Goal: Use online tool/utility: Utilize a website feature to perform a specific function

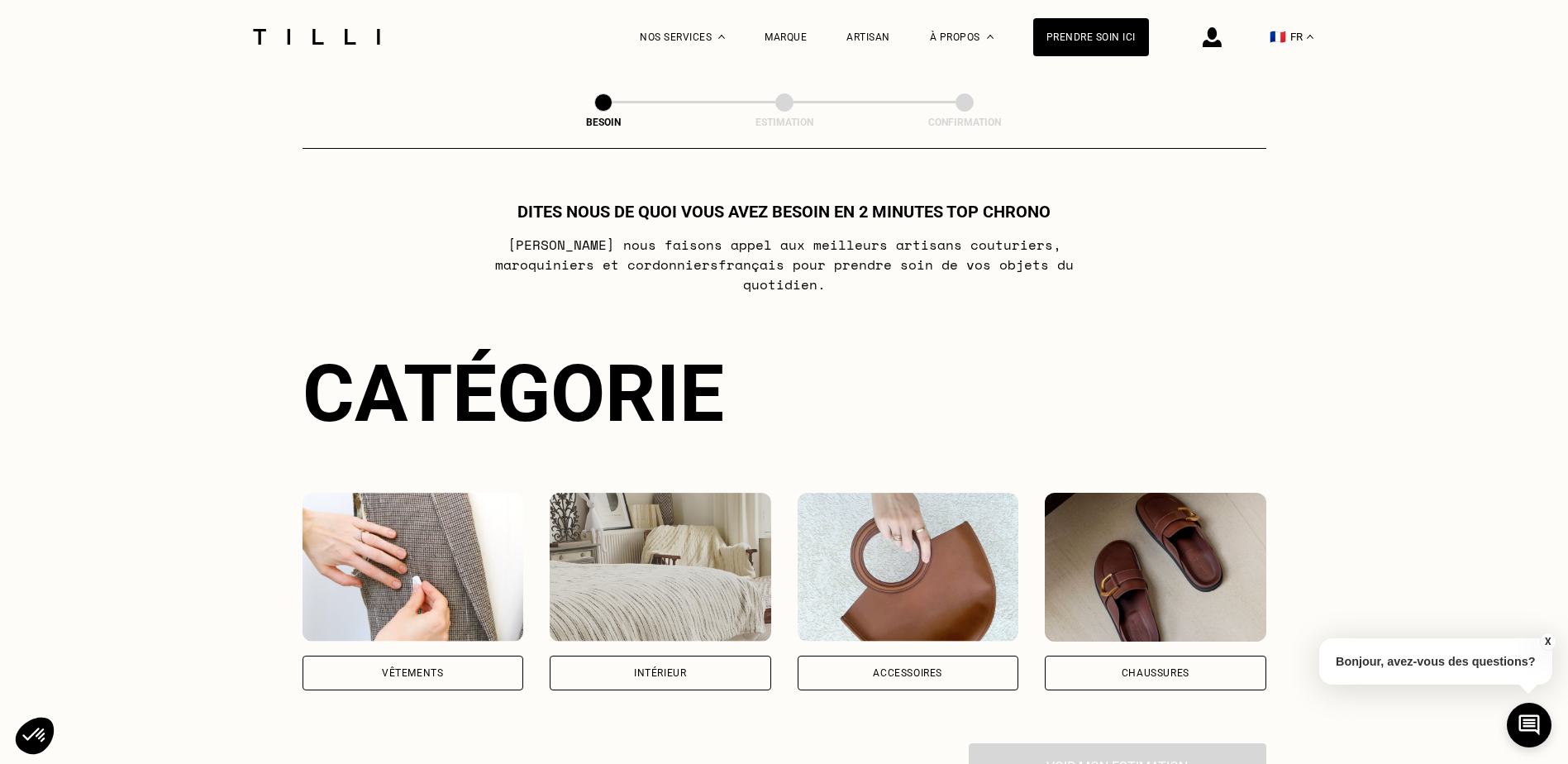
click at [1111, 609] on img at bounding box center [1155, 567] width 221 height 149
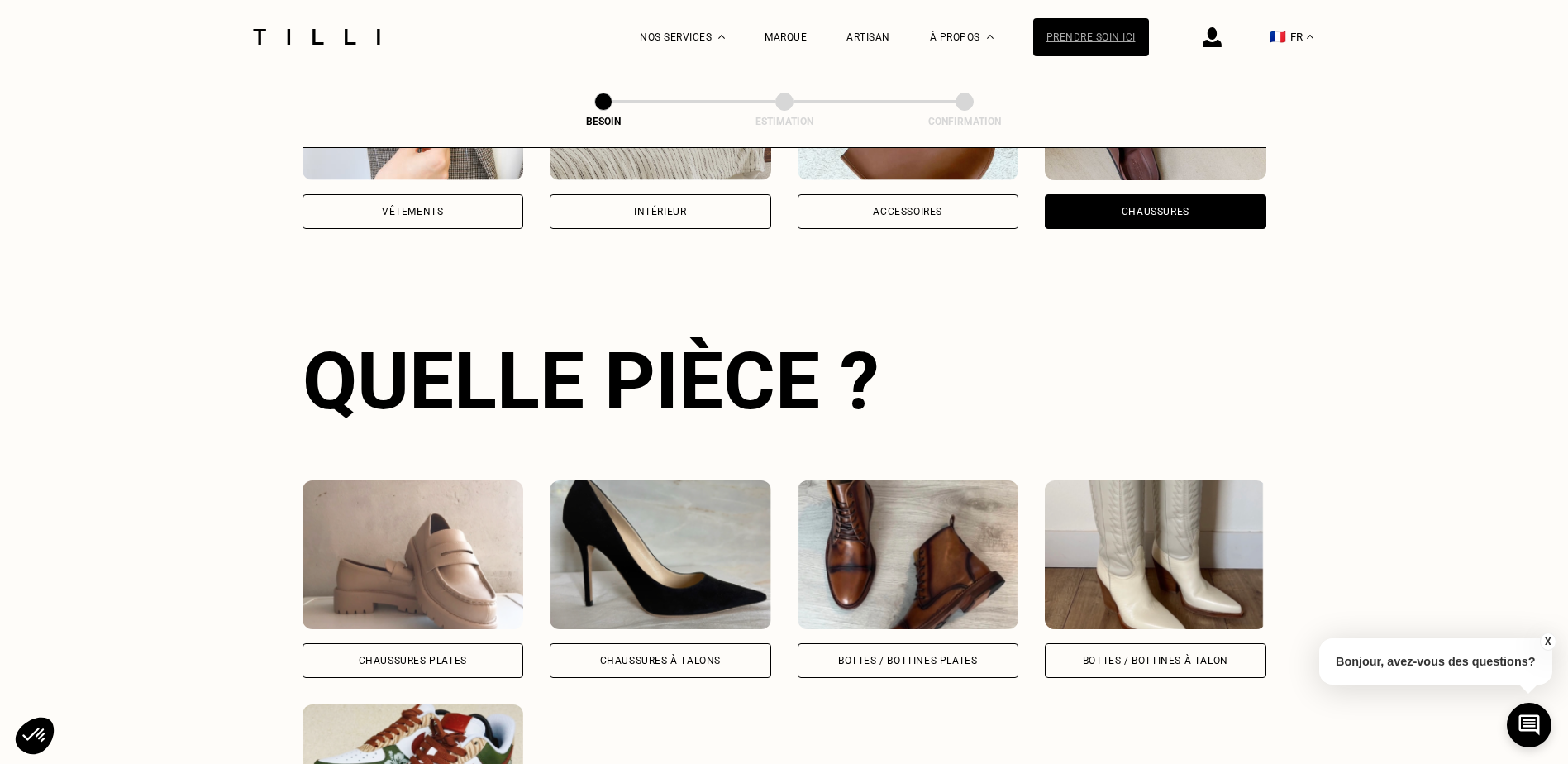
scroll to position [540, 0]
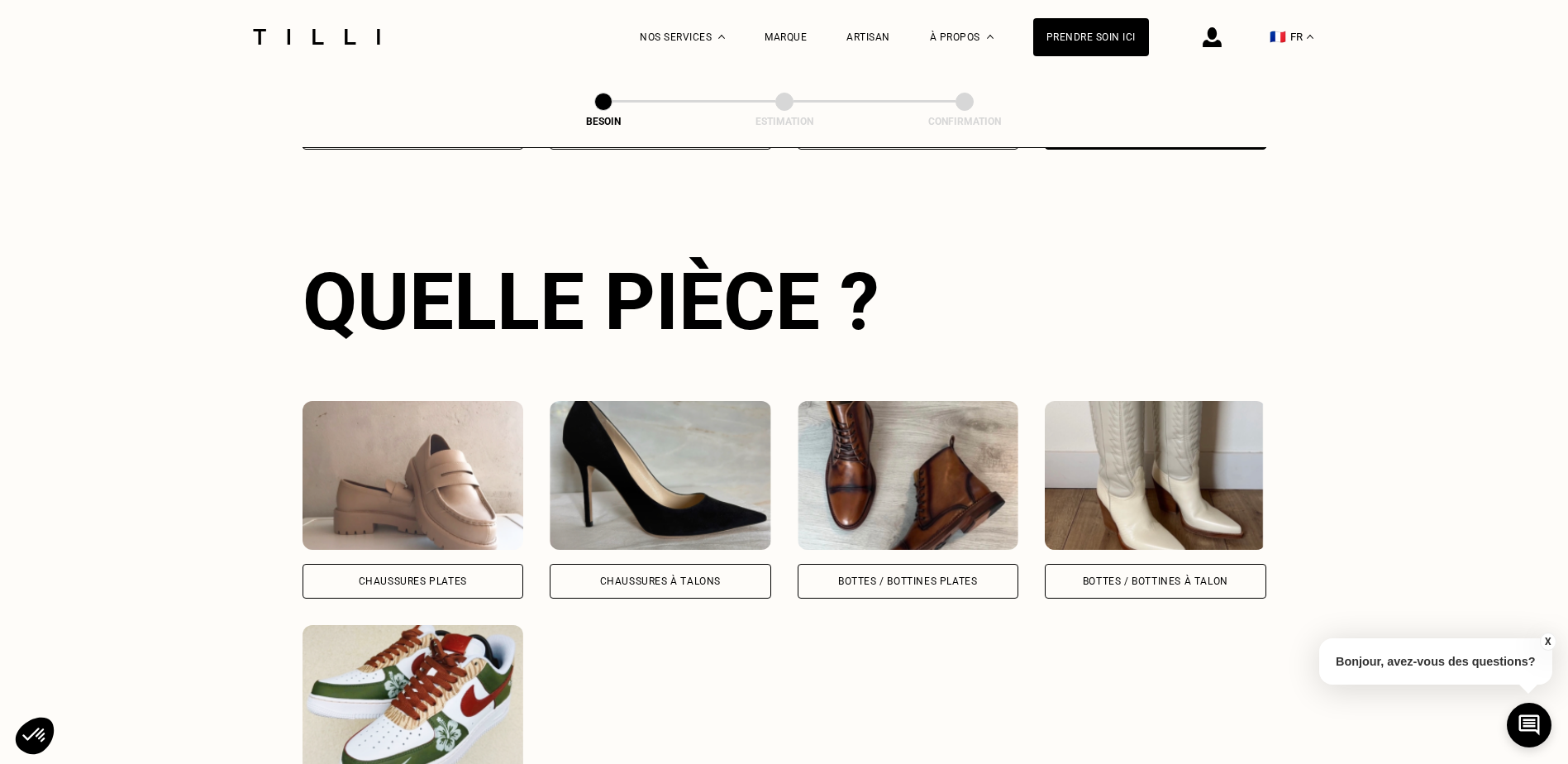
click at [443, 687] on img at bounding box center [413, 699] width 221 height 149
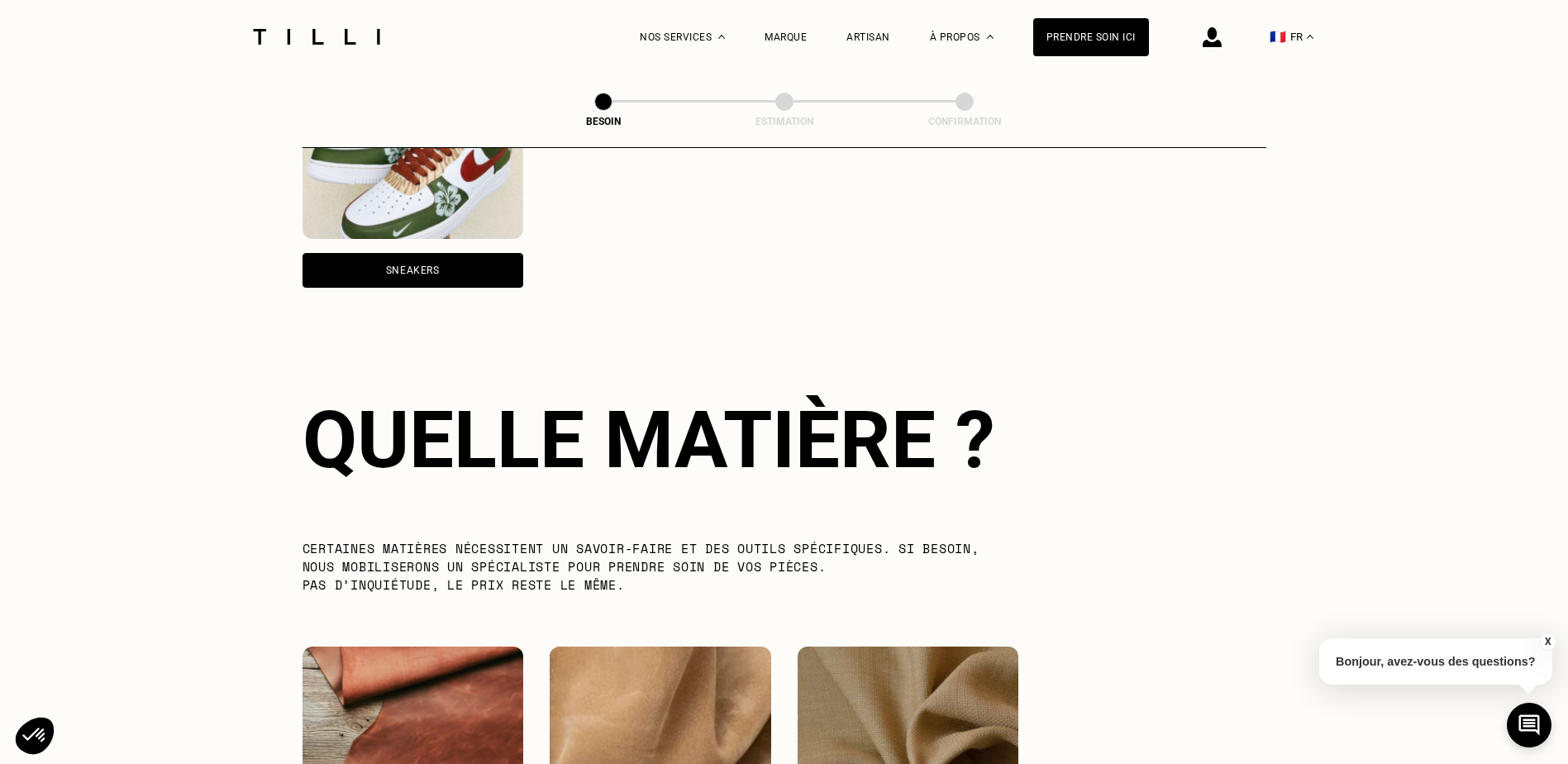
scroll to position [1216, 0]
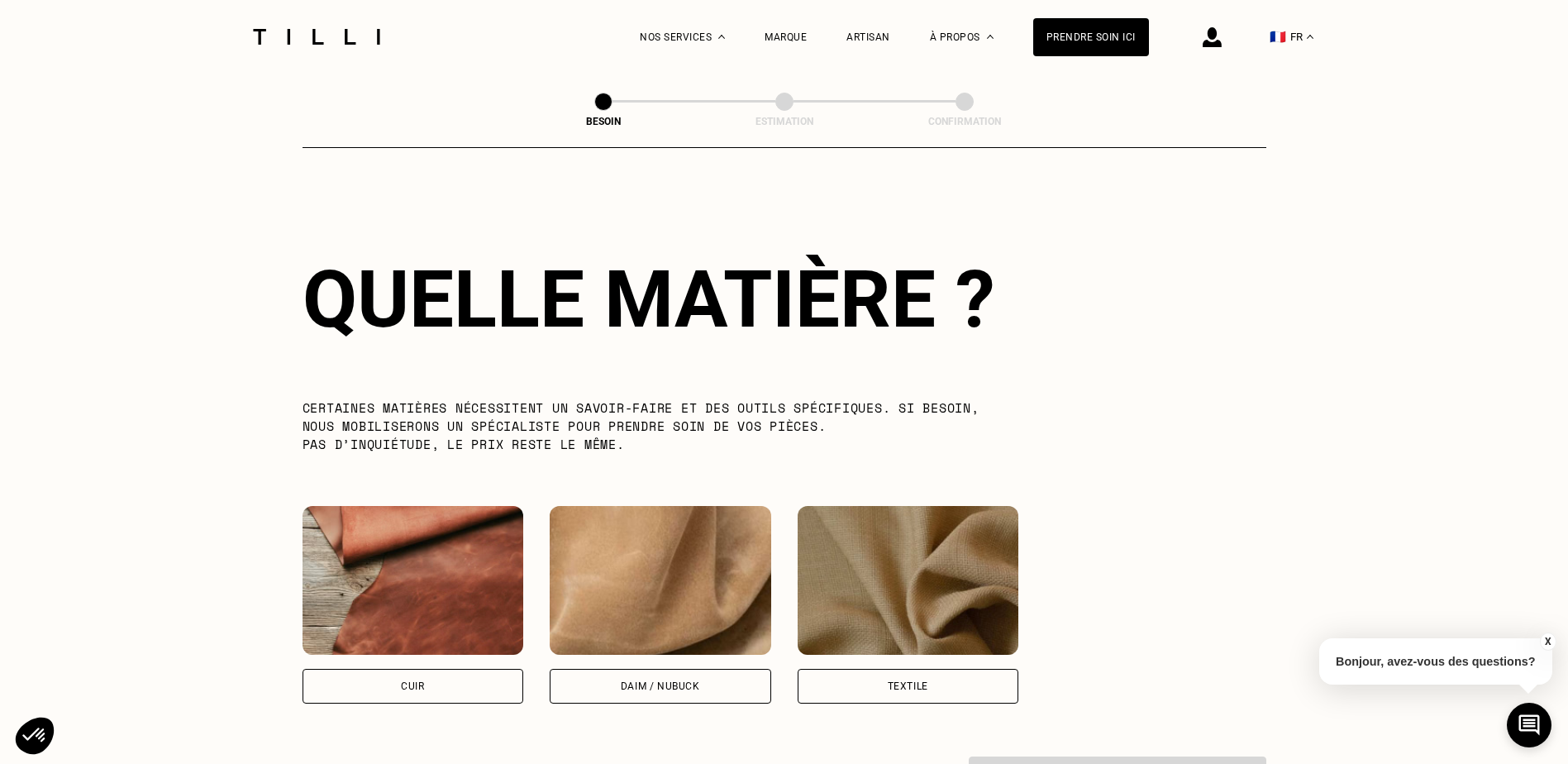
click at [916, 642] on img at bounding box center [908, 580] width 221 height 149
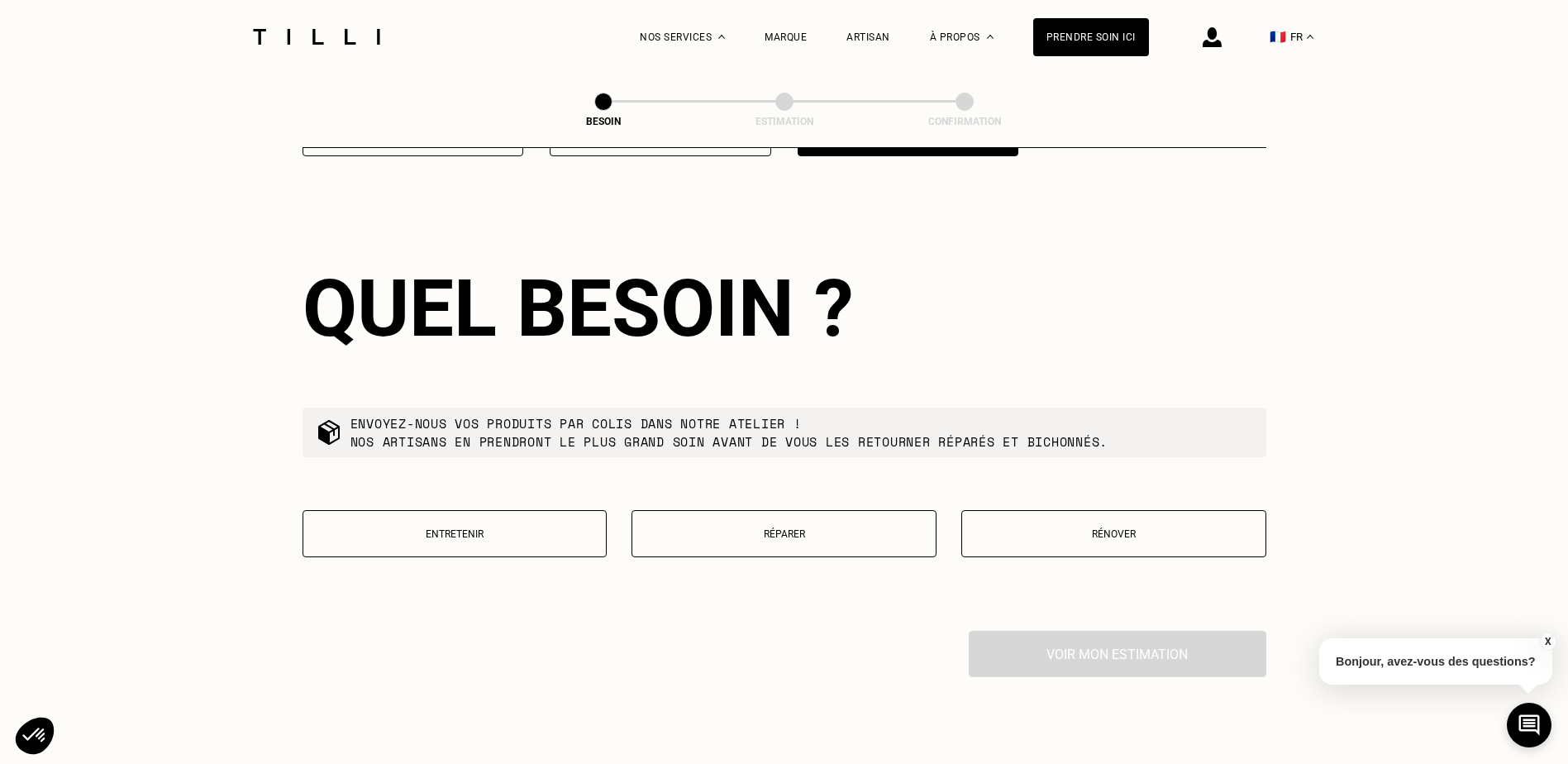
scroll to position [1775, 0]
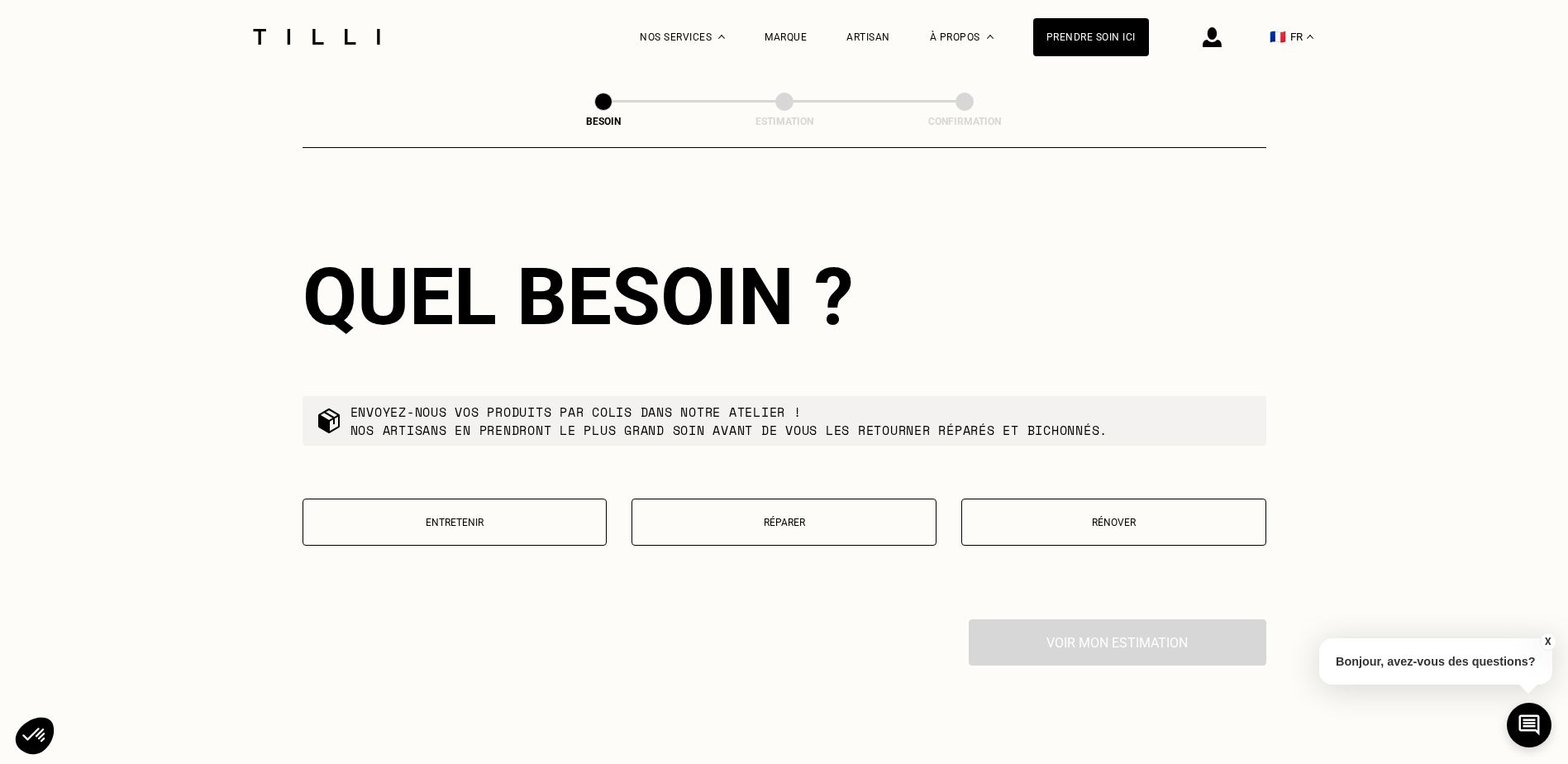
click at [886, 517] on p "Réparer" at bounding box center [784, 522] width 287 height 11
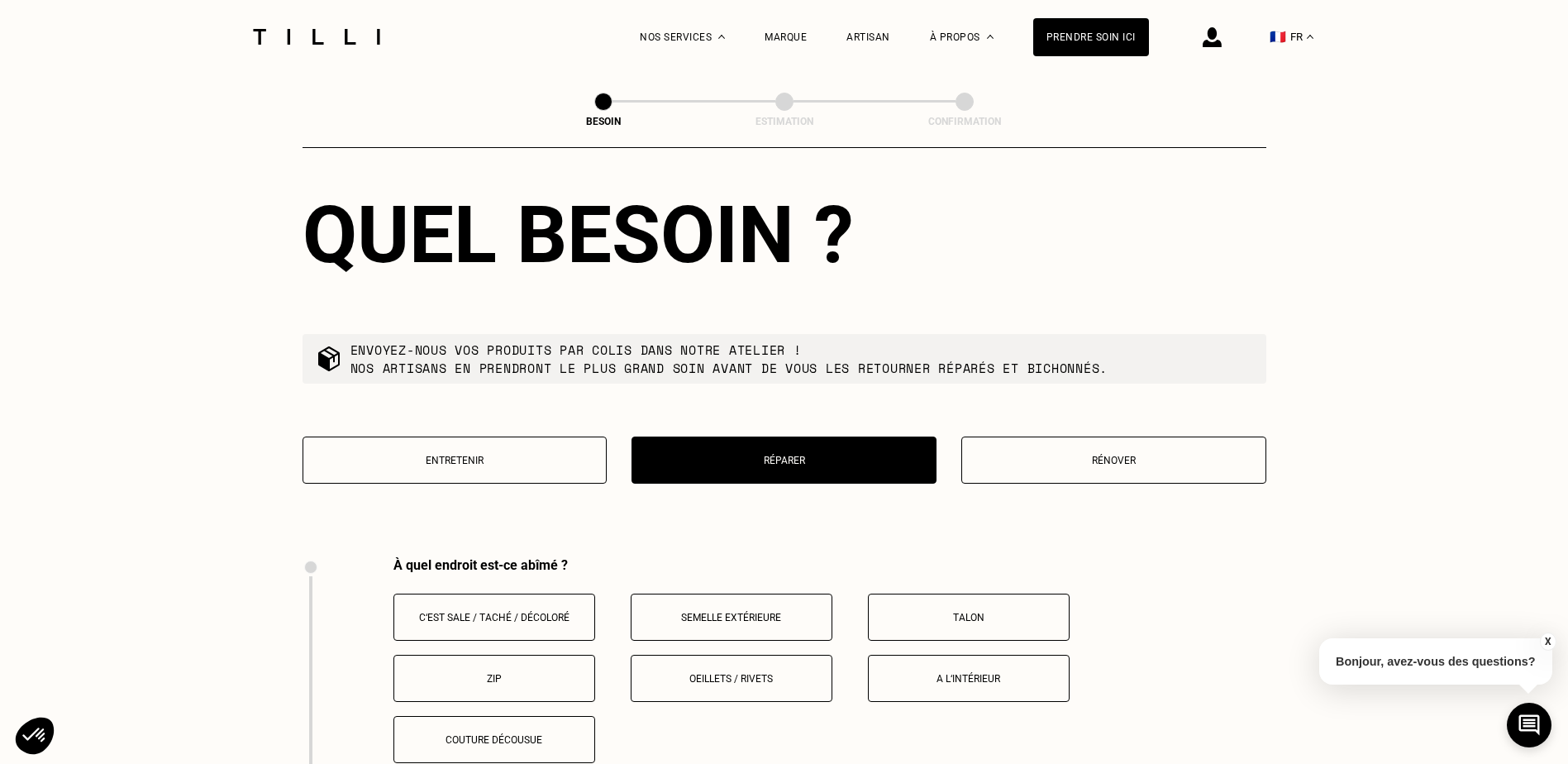
scroll to position [1827, 0]
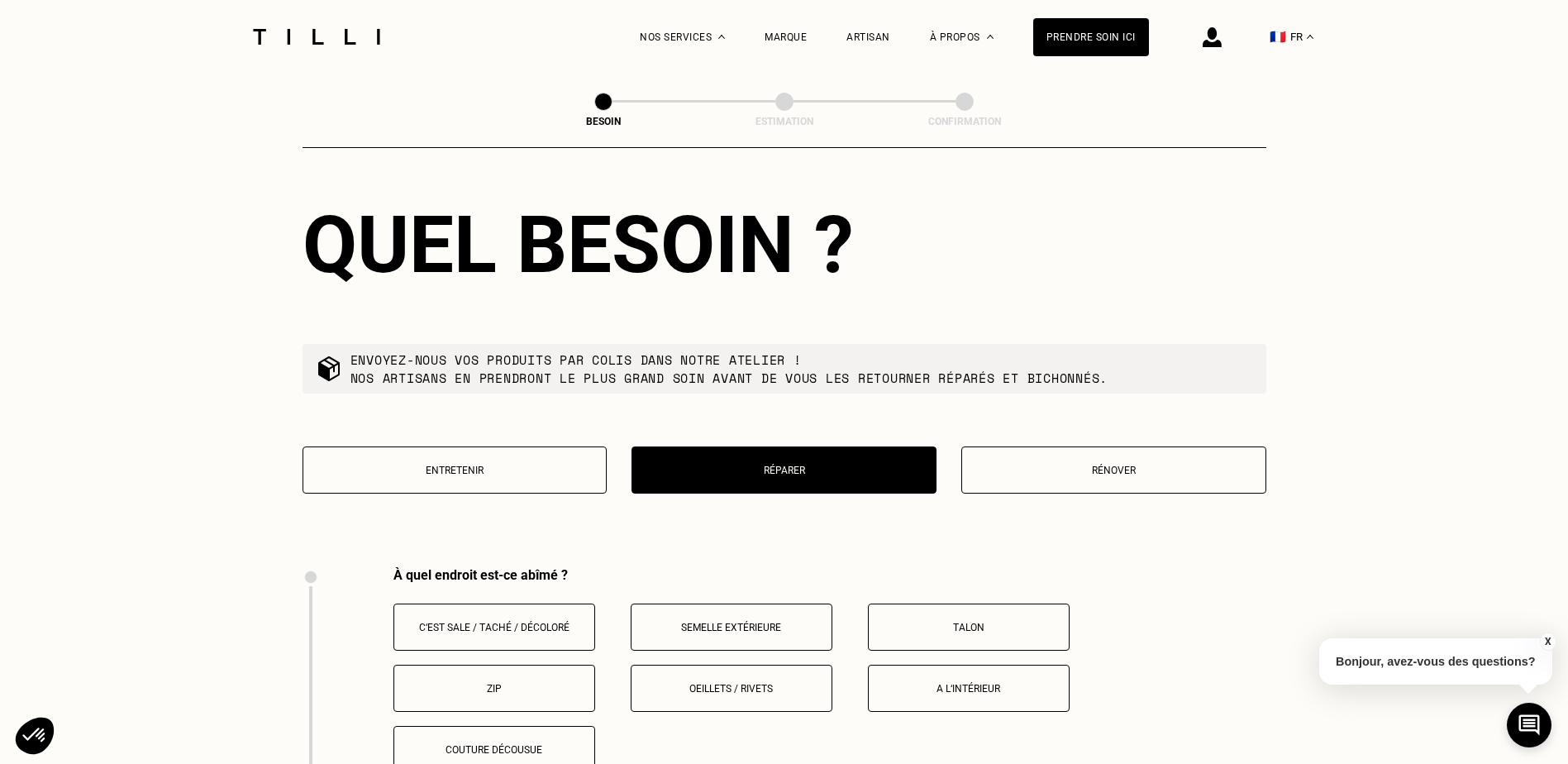
click at [1100, 472] on button "Rénover" at bounding box center [1114, 470] width 305 height 47
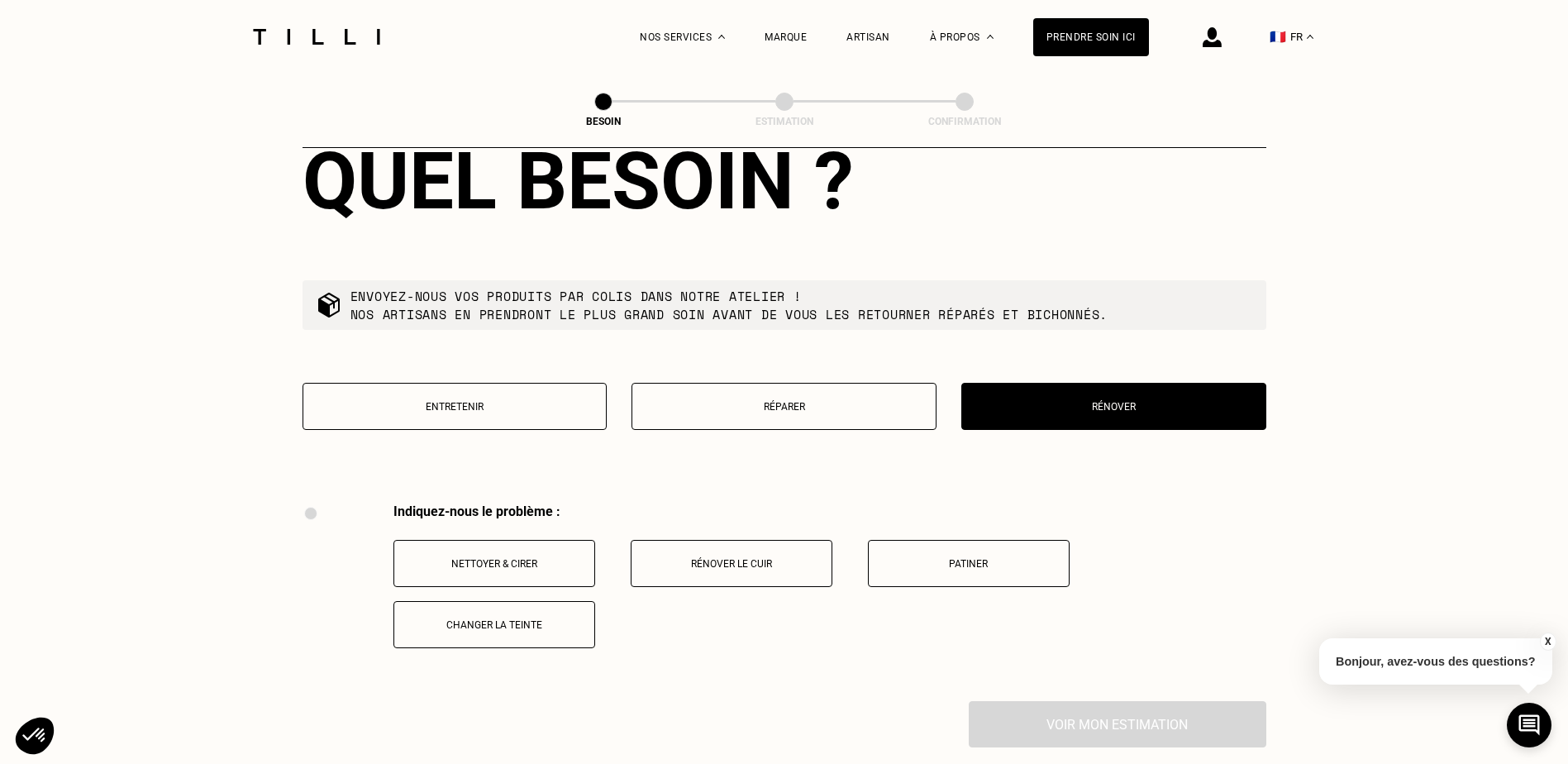
scroll to position [1890, 0]
click at [817, 387] on button "Réparer" at bounding box center [783, 407] width 305 height 47
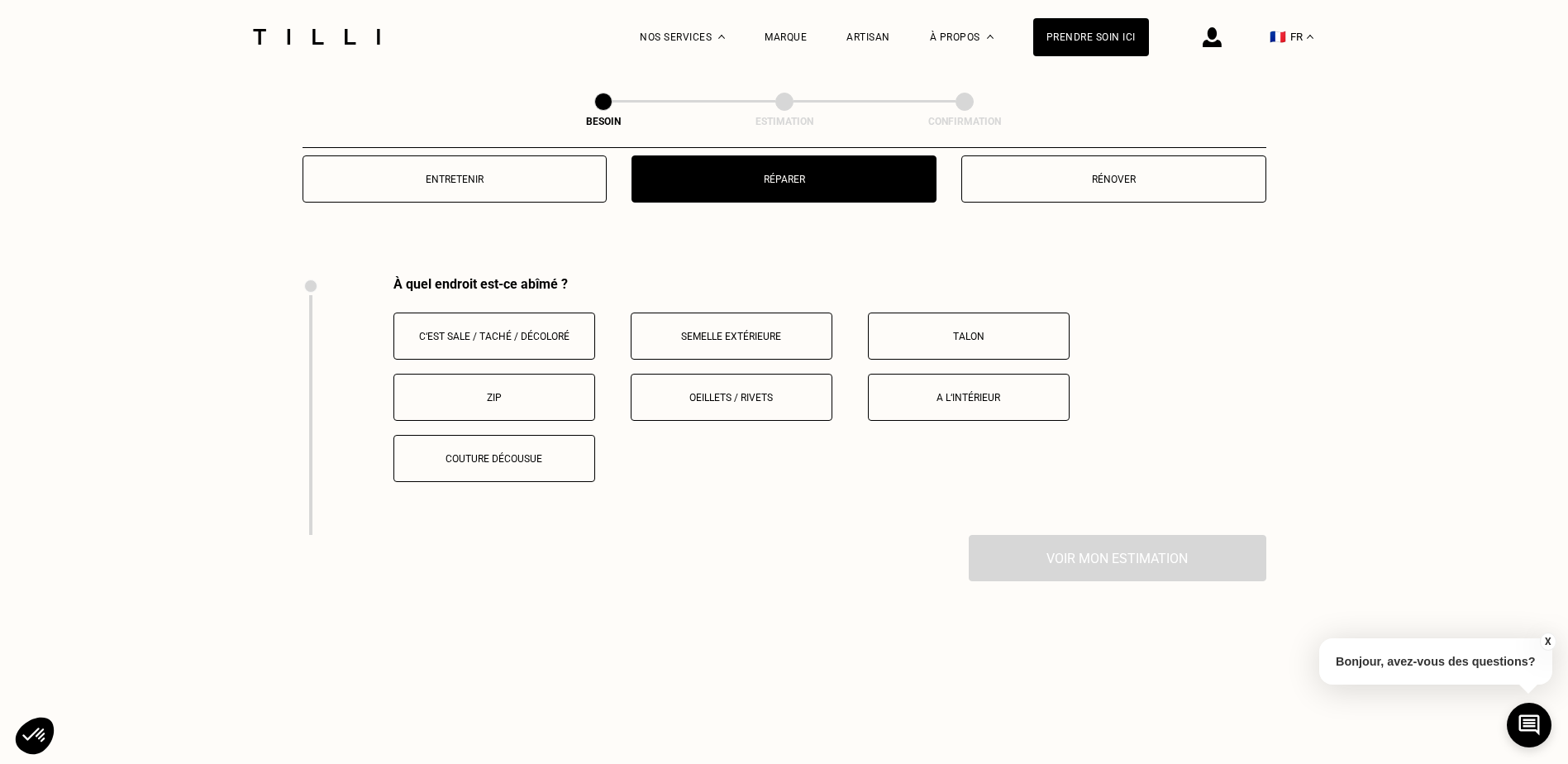
scroll to position [2198, 0]
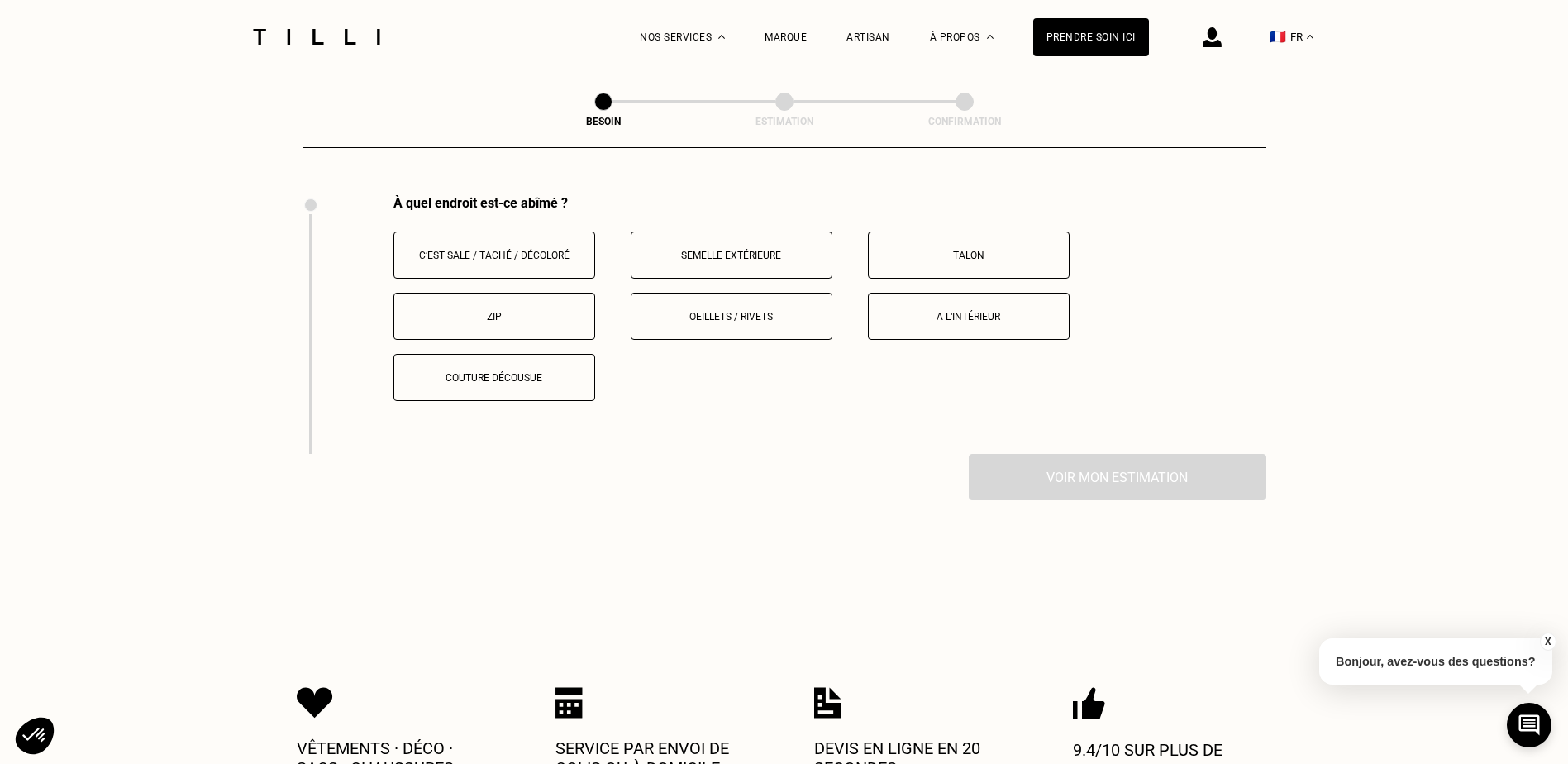
click at [1000, 293] on button "A l‘intérieur" at bounding box center [968, 316] width 202 height 47
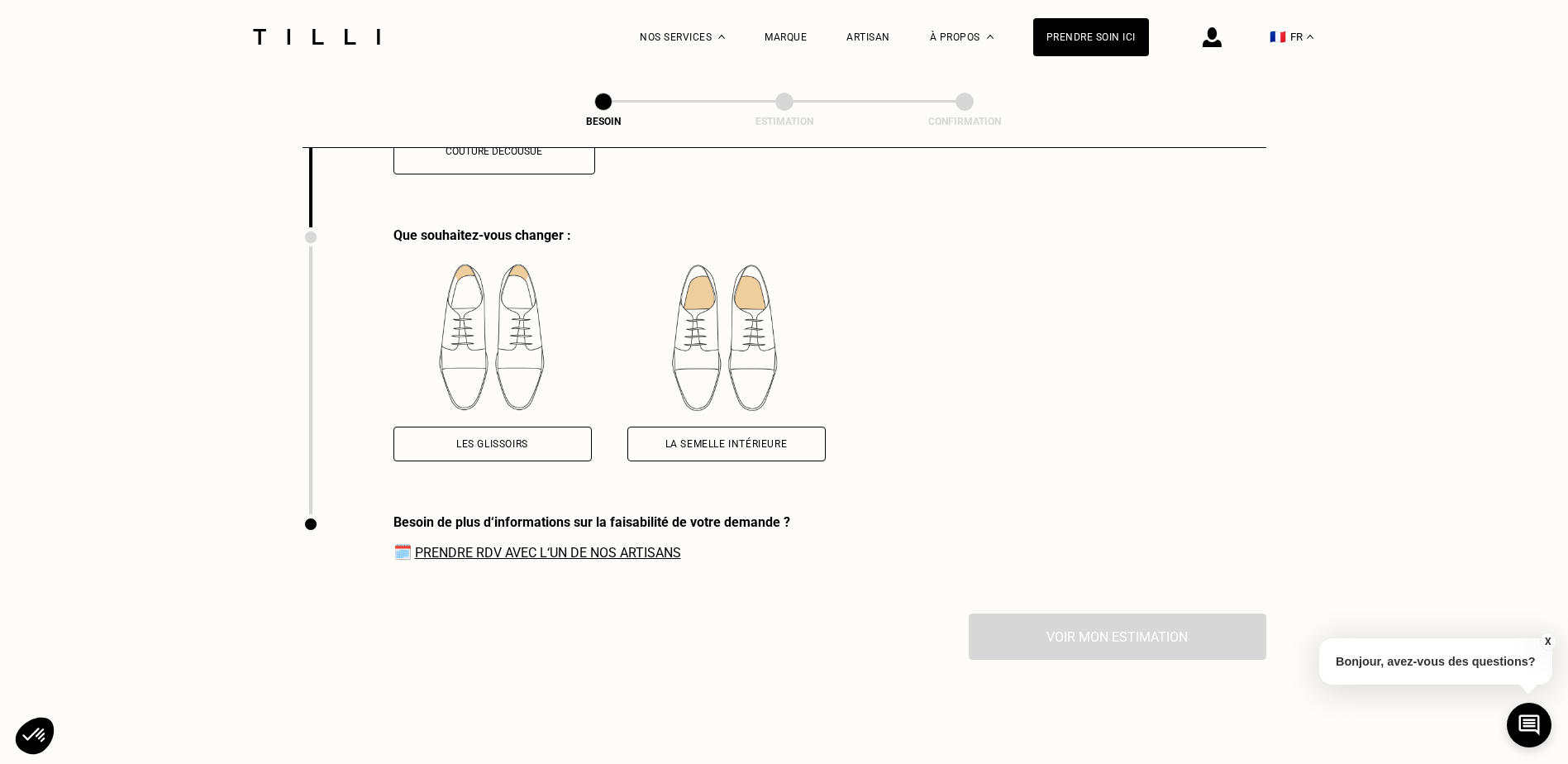
scroll to position [2457, 0]
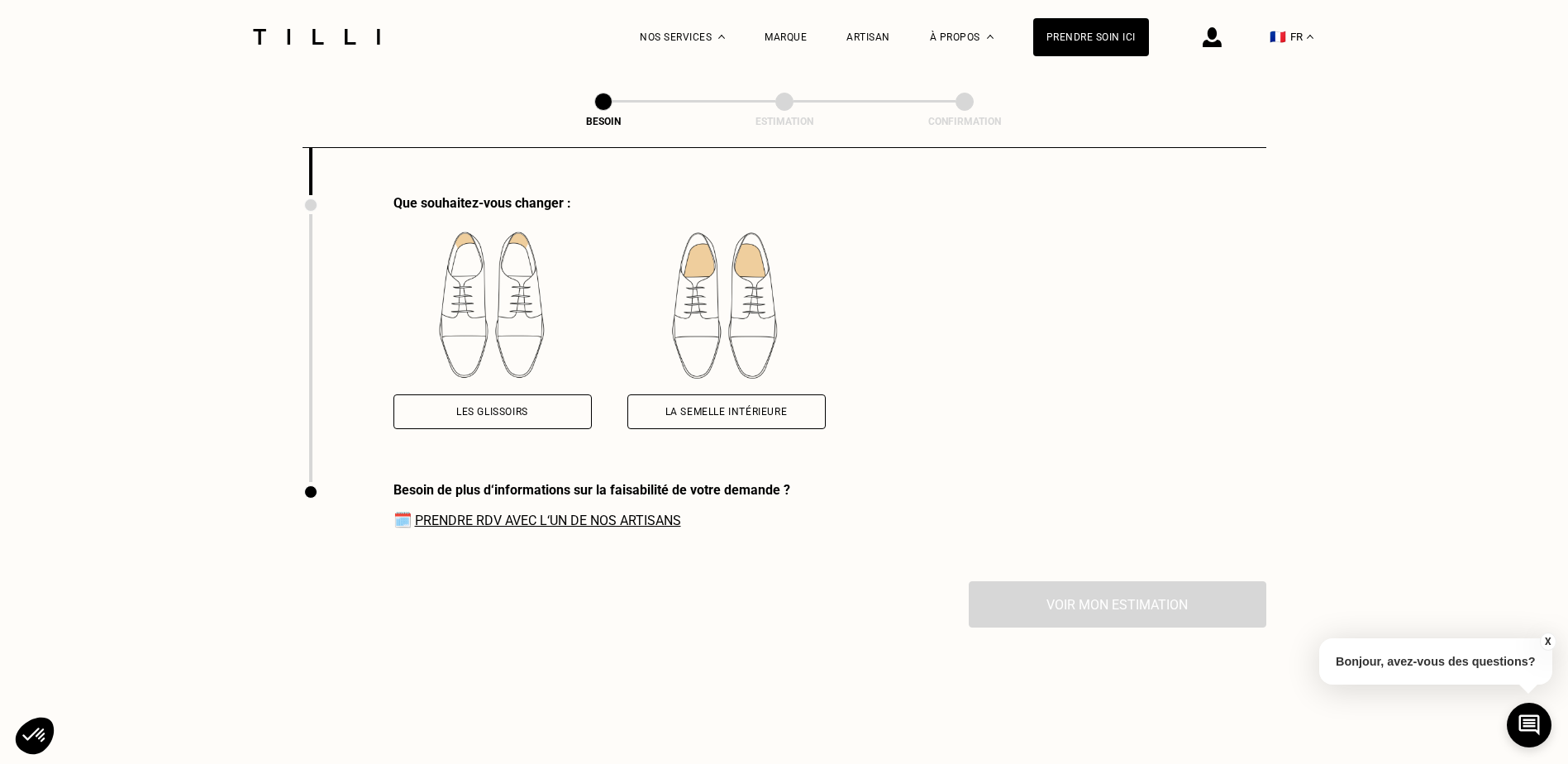
click at [458, 414] on div "Les glissoirs" at bounding box center [492, 412] width 198 height 35
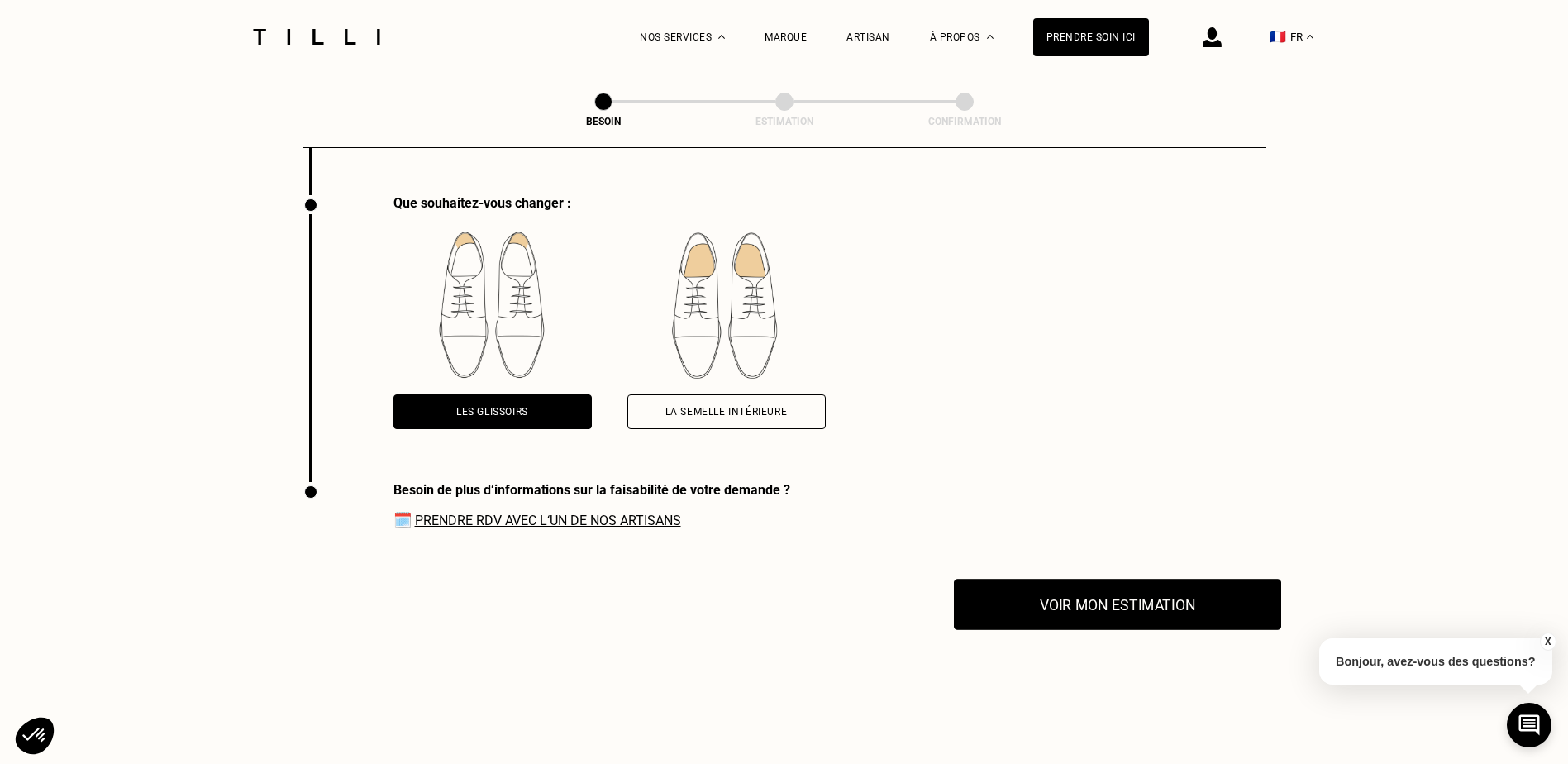
click at [1071, 579] on button "Voir mon estimation" at bounding box center [1117, 604] width 327 height 52
click at [1551, 641] on button "X" at bounding box center [1547, 641] width 17 height 18
click at [1043, 617] on button "Voir mon estimation" at bounding box center [1117, 604] width 327 height 52
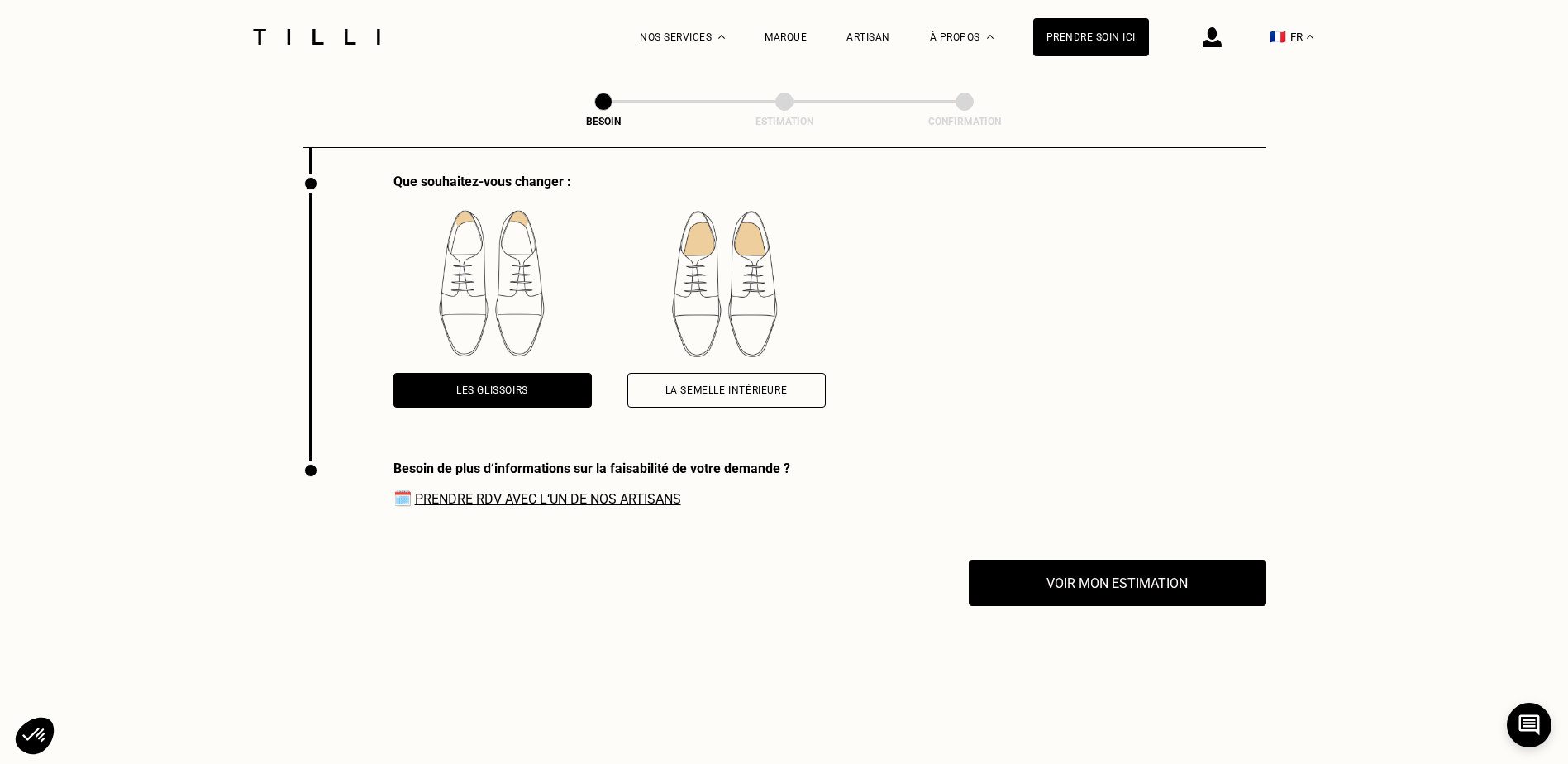
scroll to position [2480, 0]
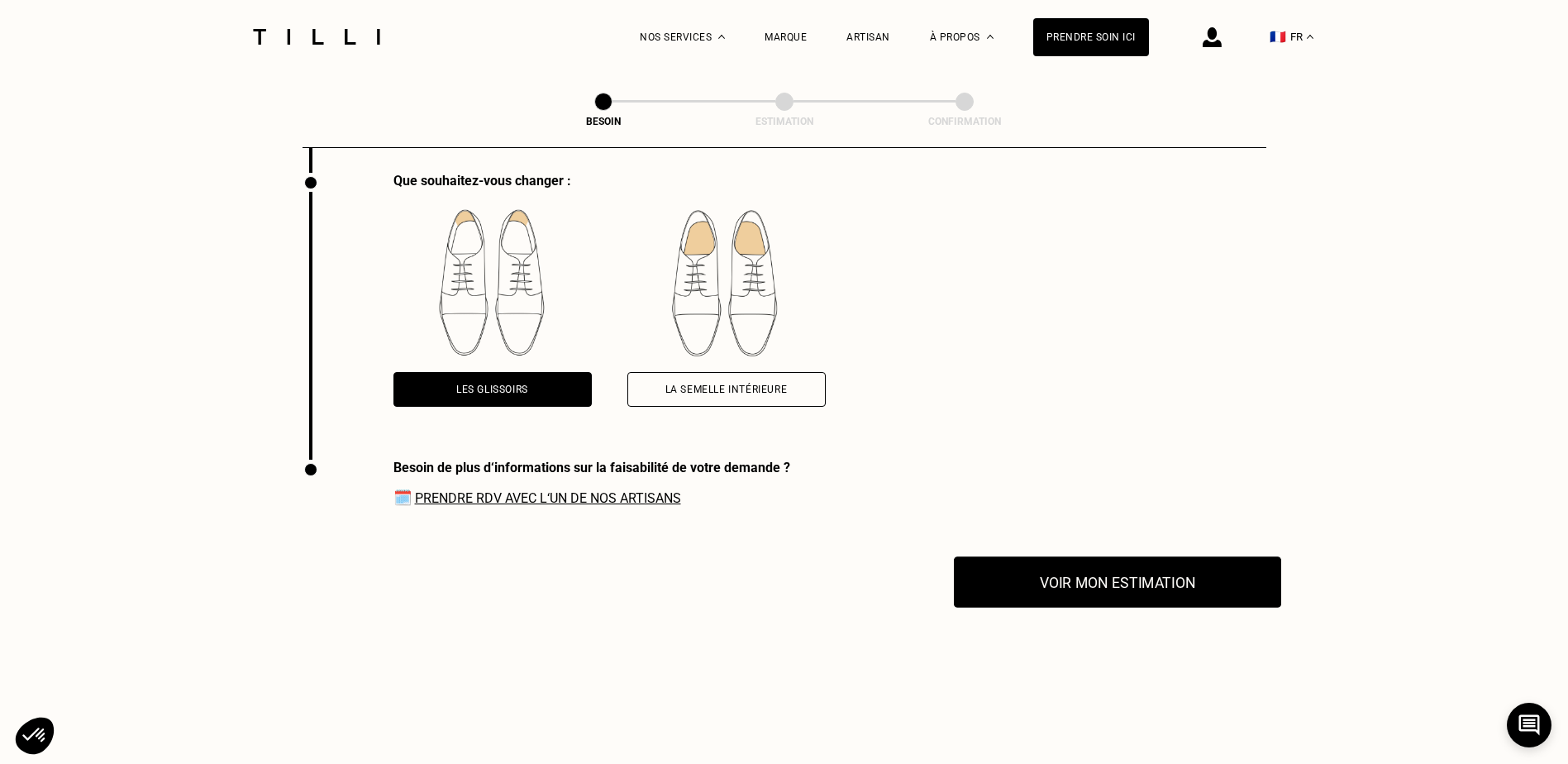
click at [1021, 570] on button "Voir mon estimation" at bounding box center [1117, 581] width 327 height 52
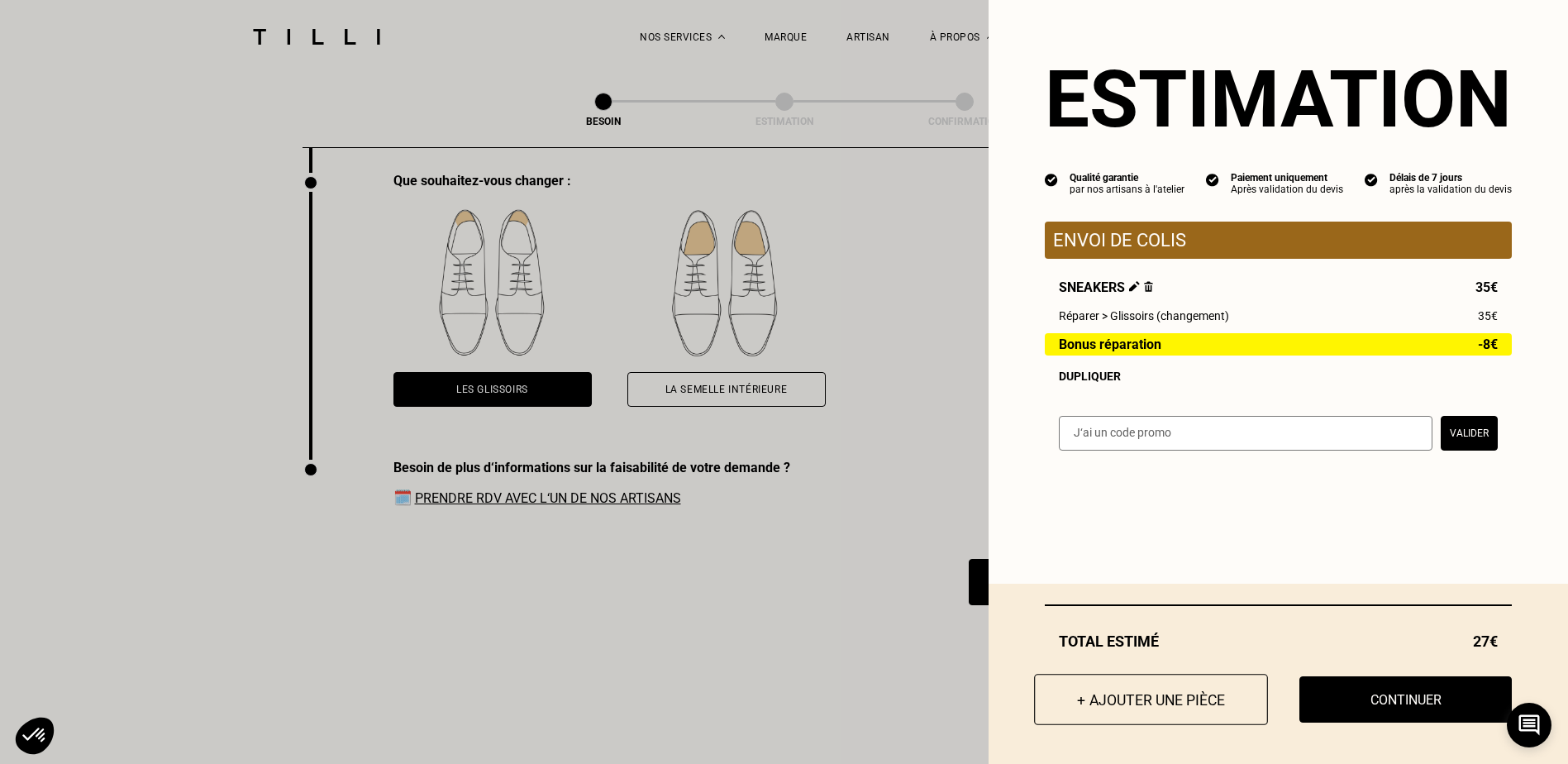
click at [1172, 683] on button "+ Ajouter une pièce" at bounding box center [1151, 699] width 234 height 52
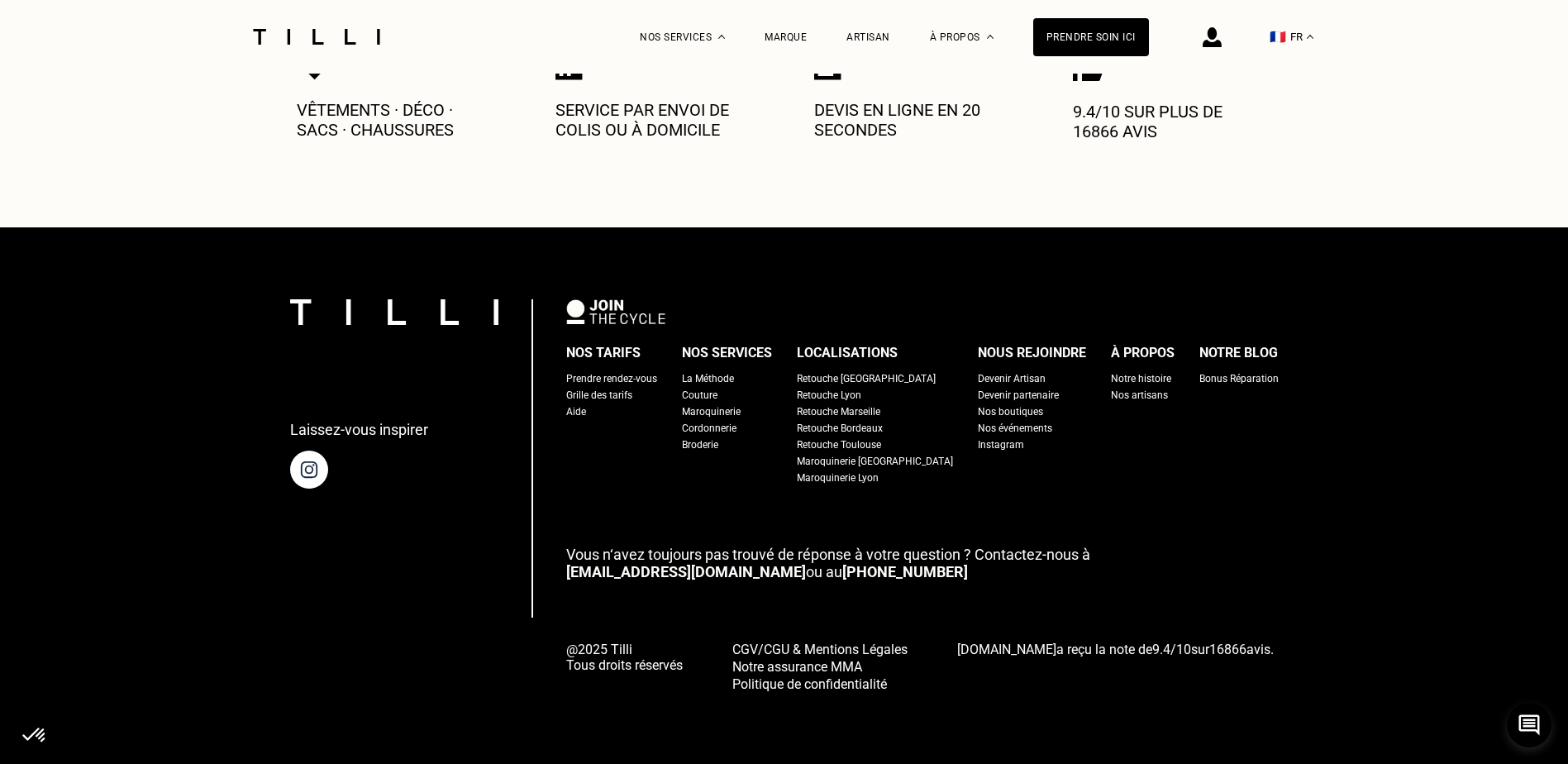
scroll to position [0, 0]
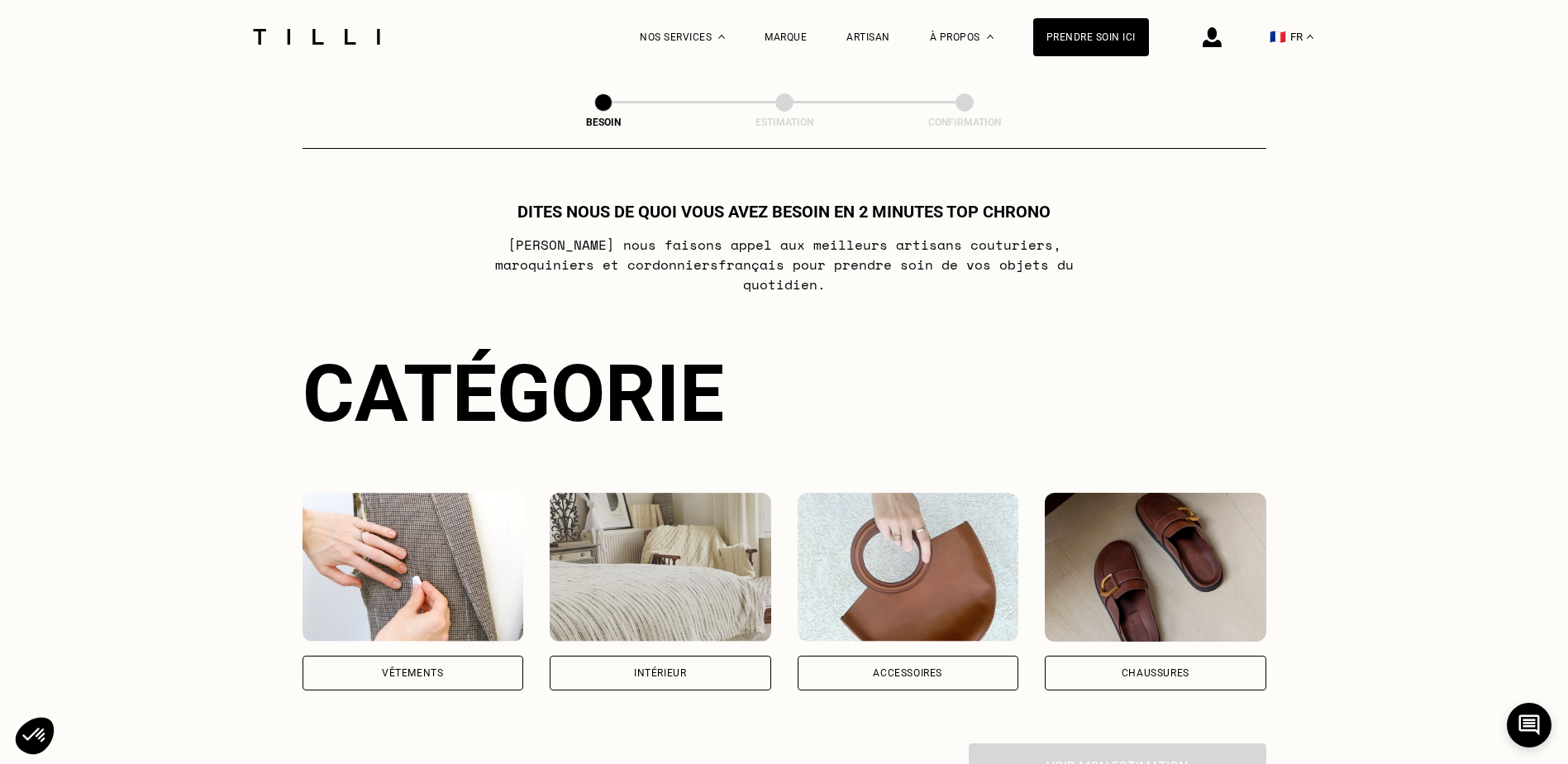
click at [1134, 595] on img at bounding box center [1155, 567] width 221 height 149
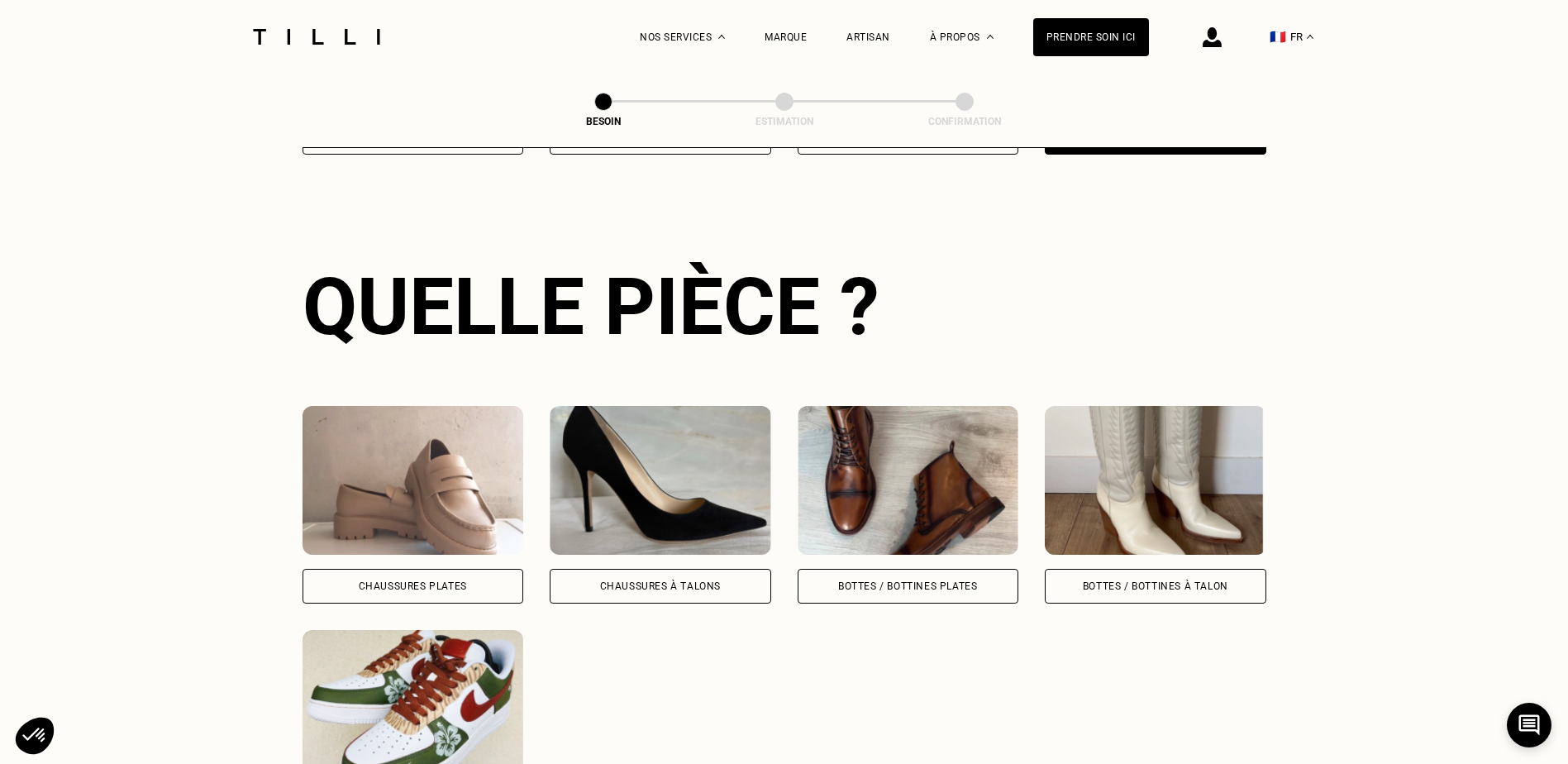
scroll to position [540, 0]
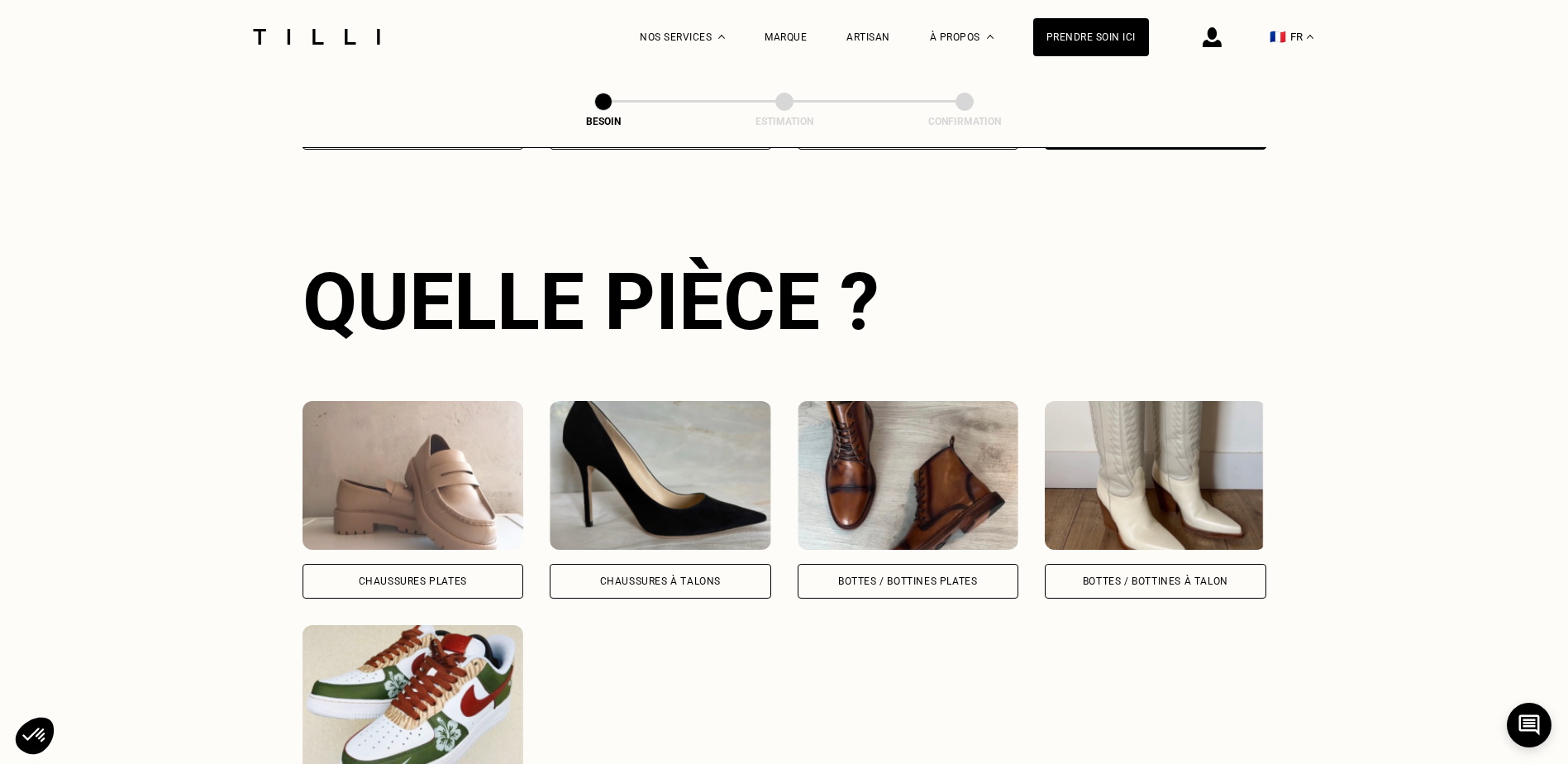
click at [380, 625] on img at bounding box center [413, 699] width 221 height 149
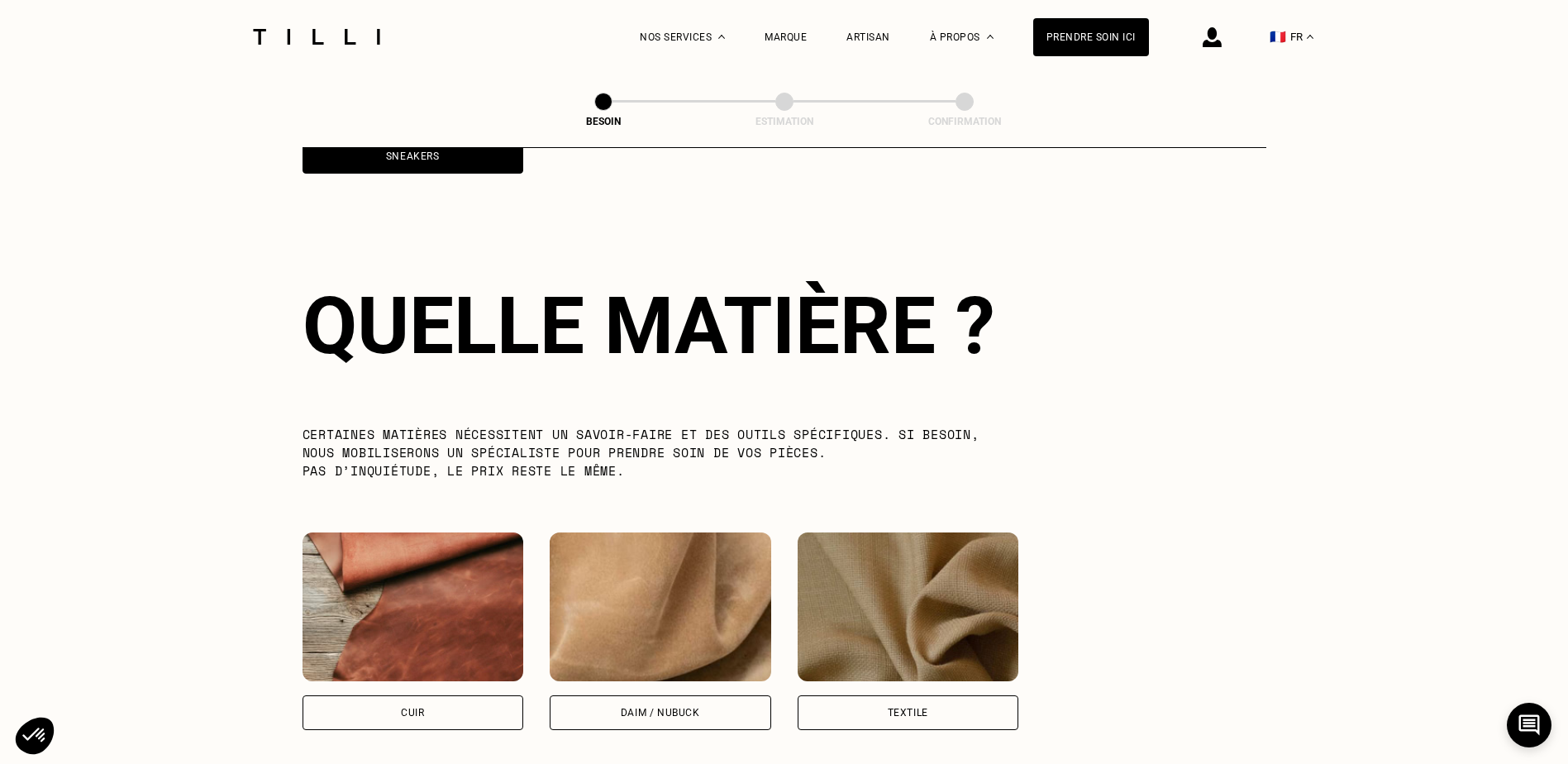
scroll to position [1216, 0]
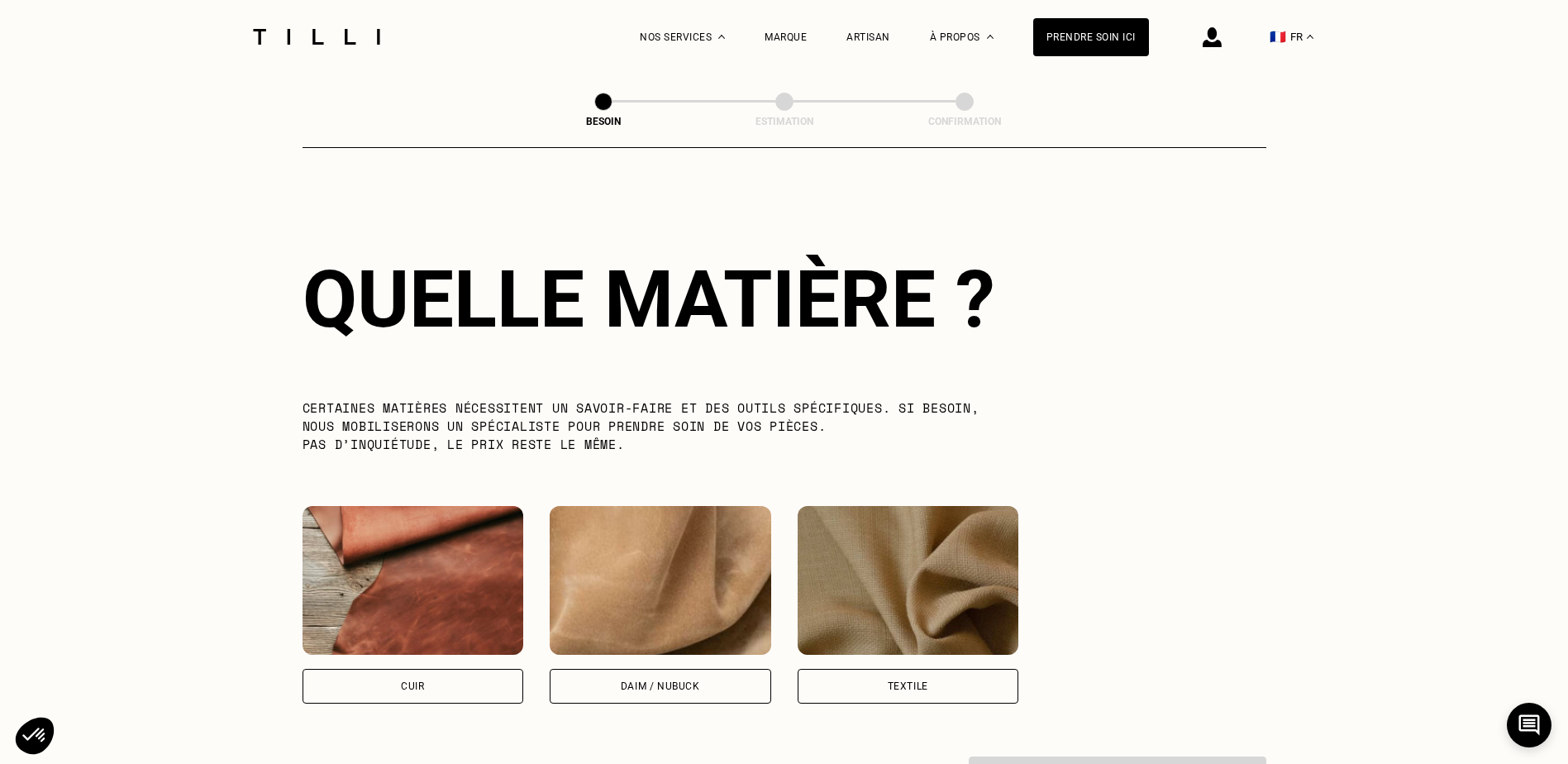
click at [913, 590] on img at bounding box center [908, 580] width 221 height 149
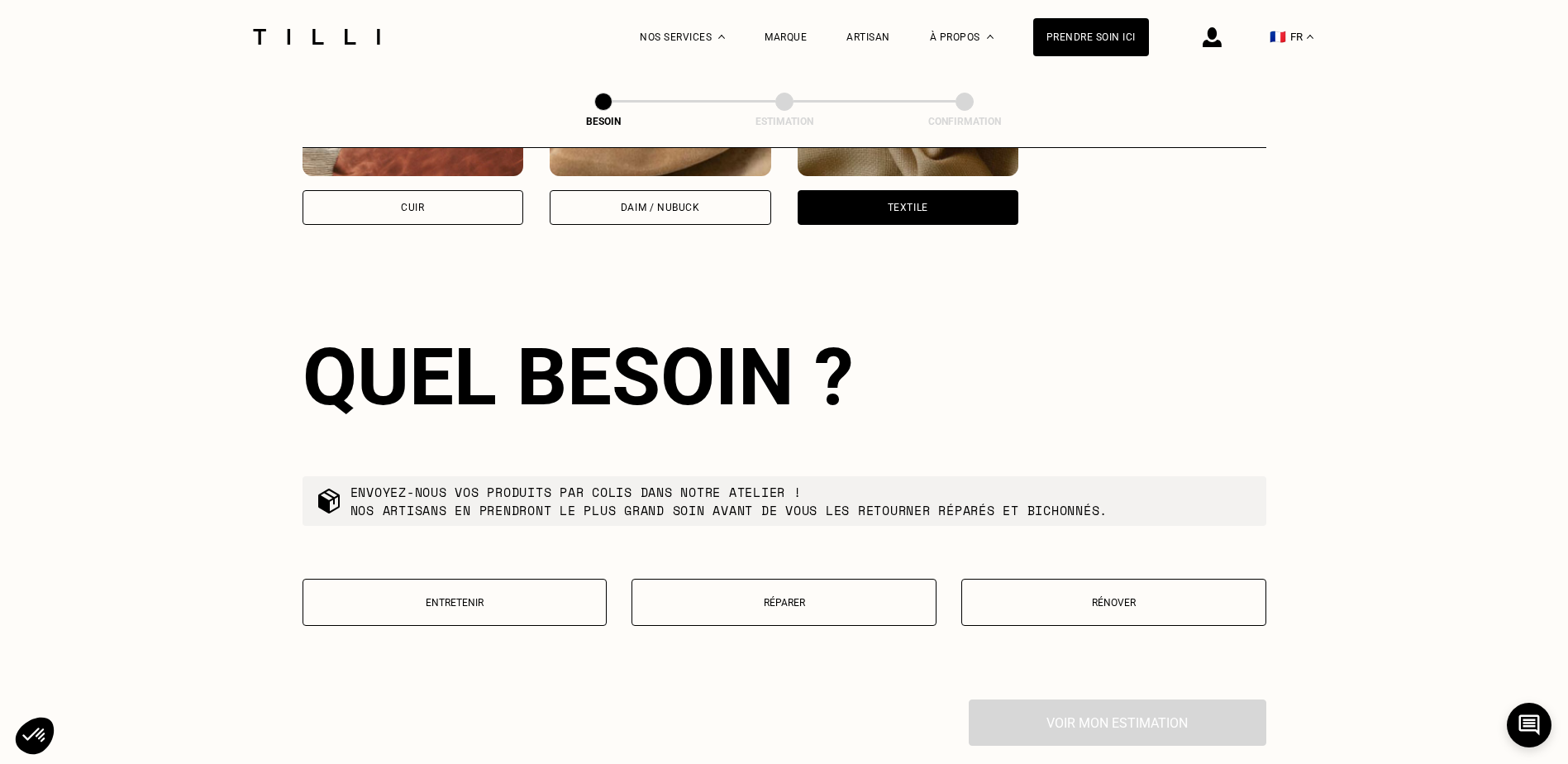
scroll to position [1775, 0]
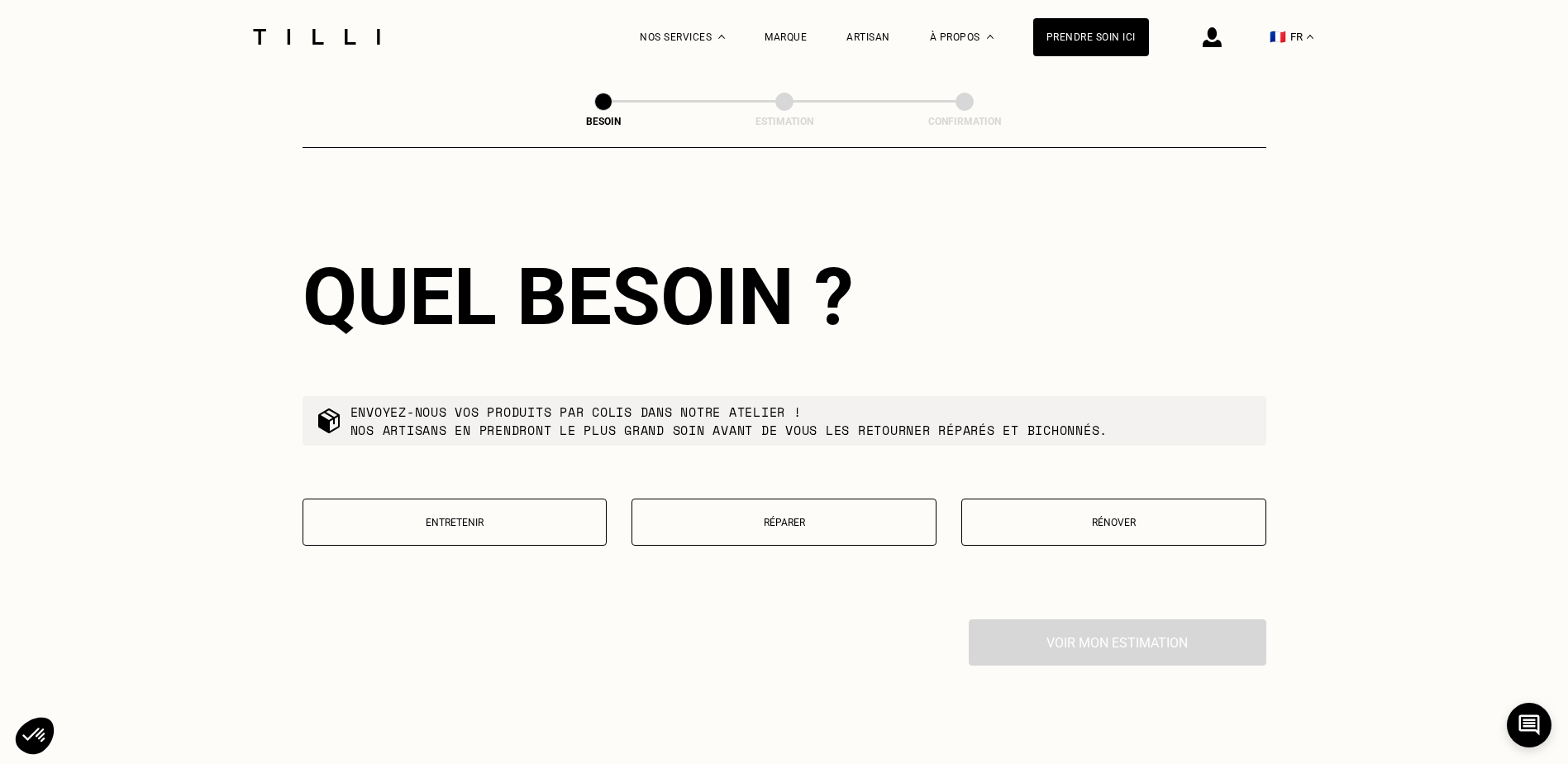
click at [834, 524] on button "Réparer" at bounding box center [783, 522] width 305 height 47
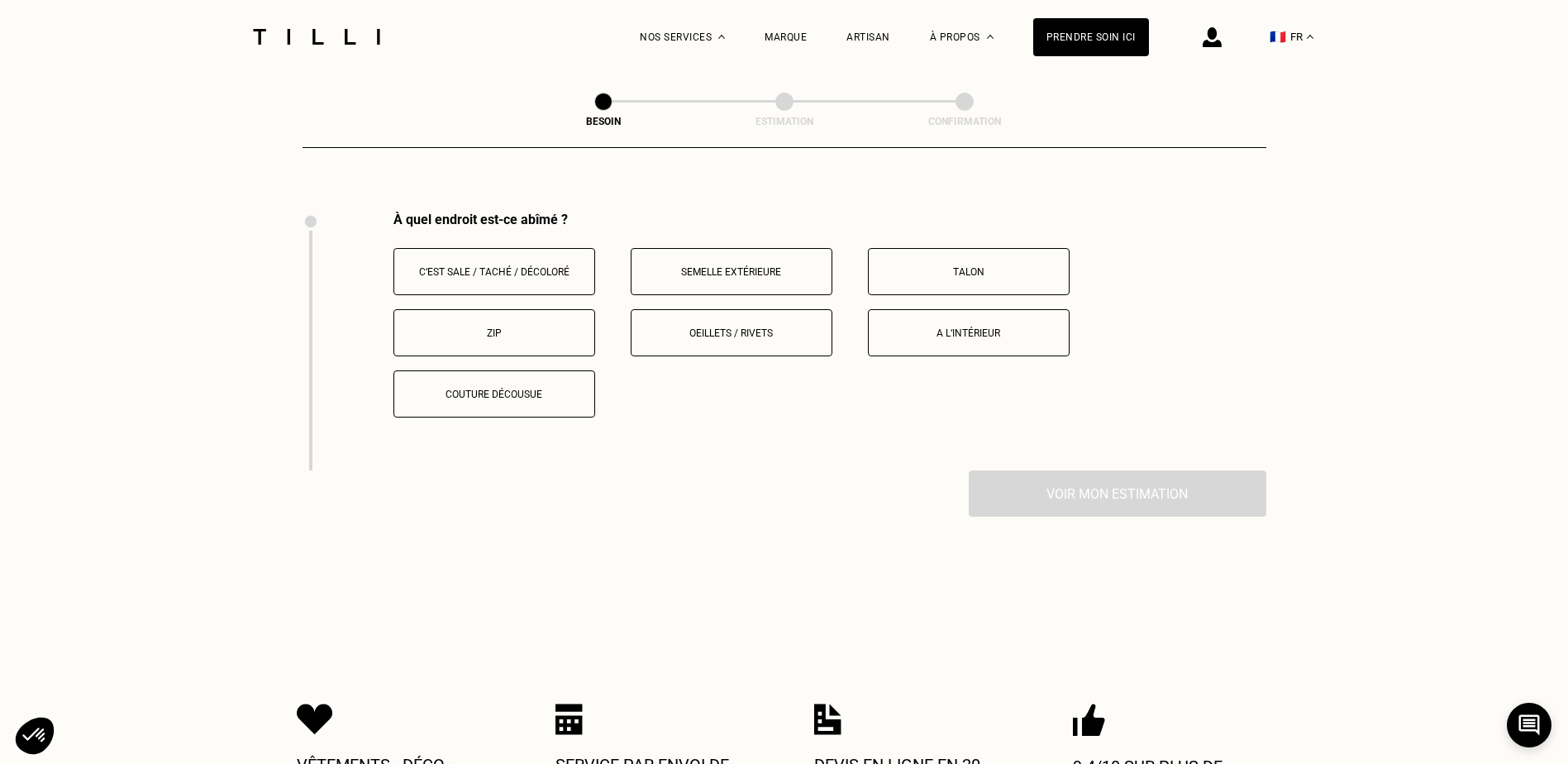
scroll to position [2198, 0]
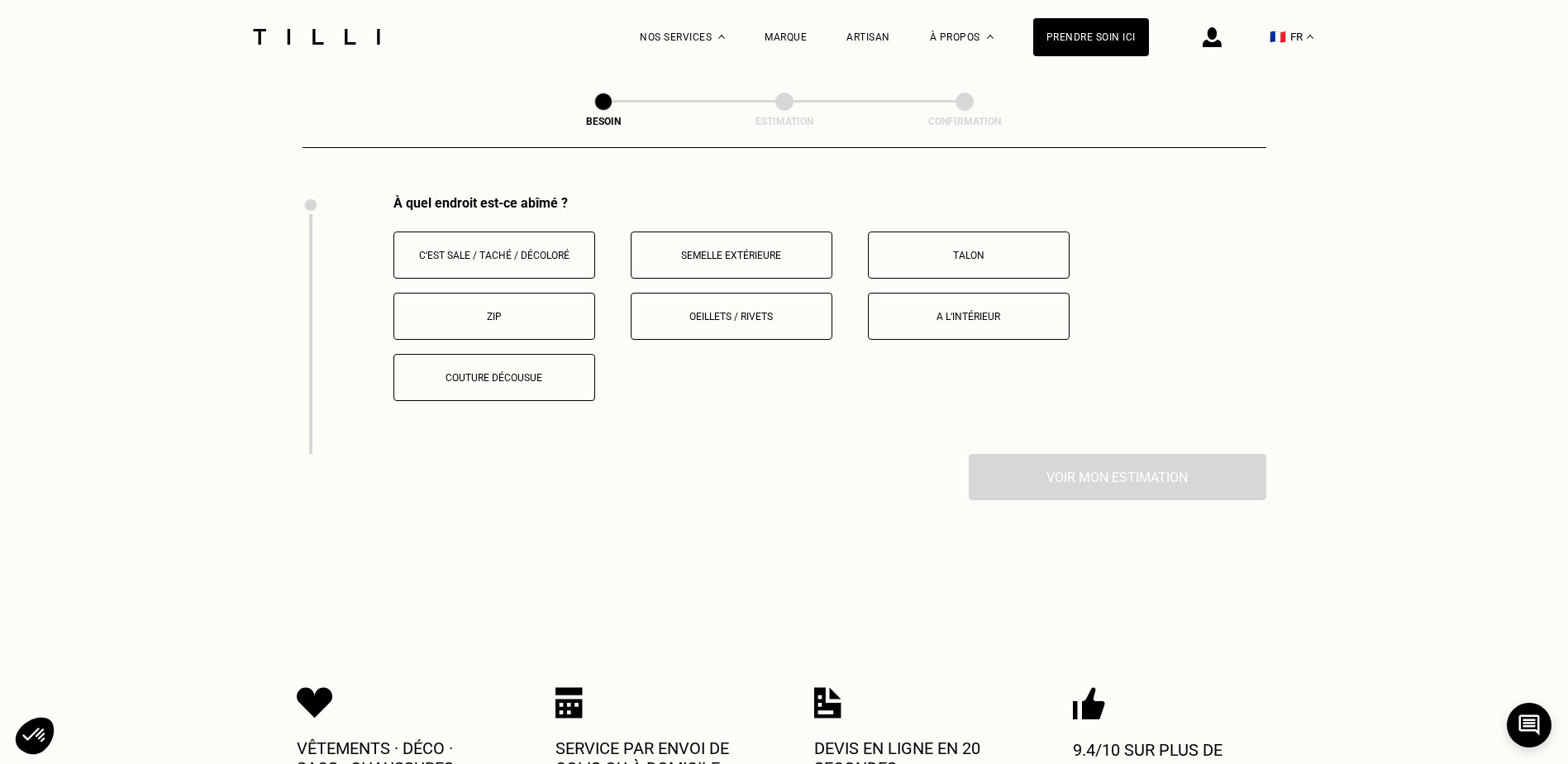
click at [793, 250] on p "Semelle extérieure" at bounding box center [732, 255] width 184 height 11
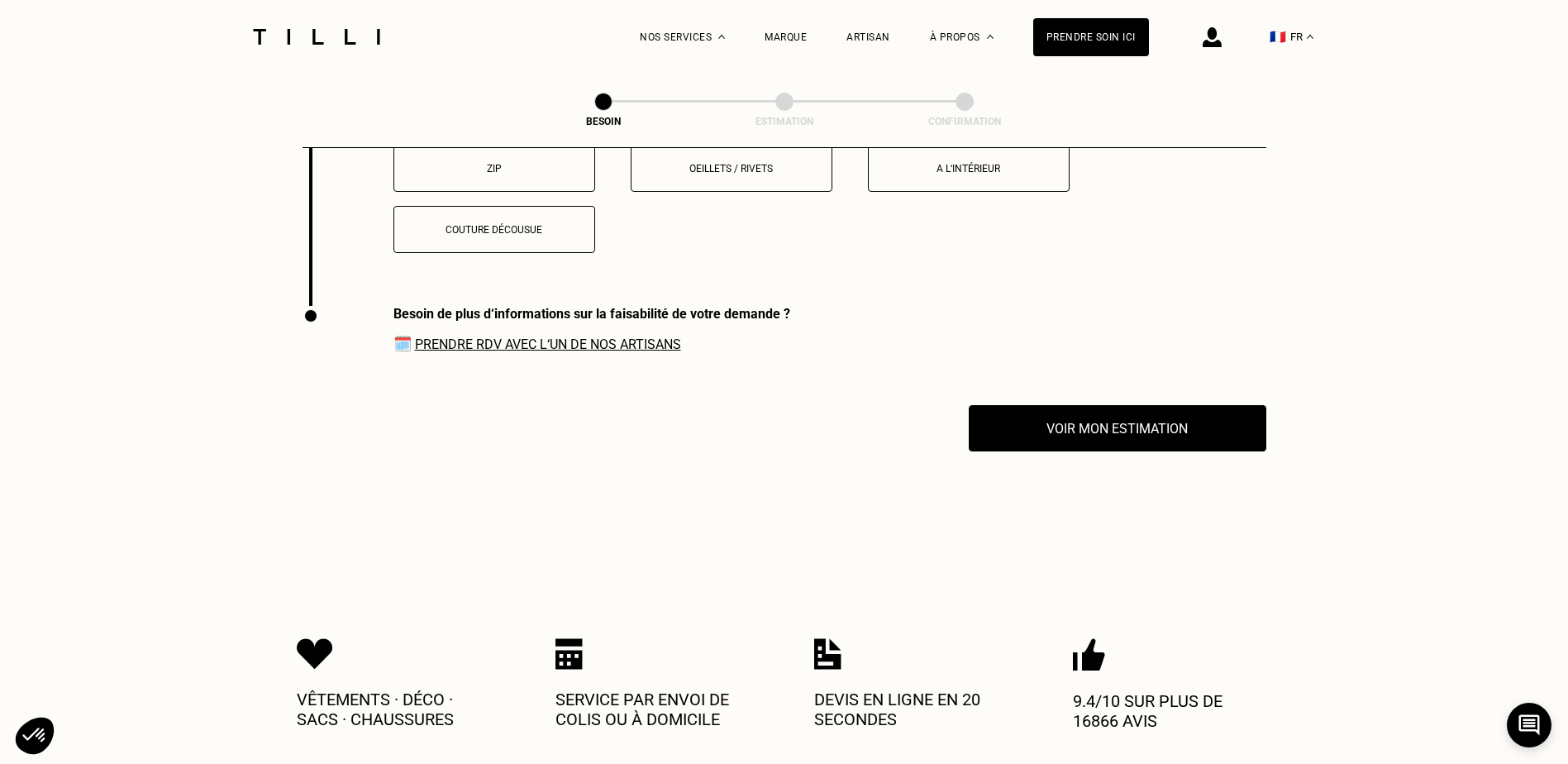
scroll to position [2457, 0]
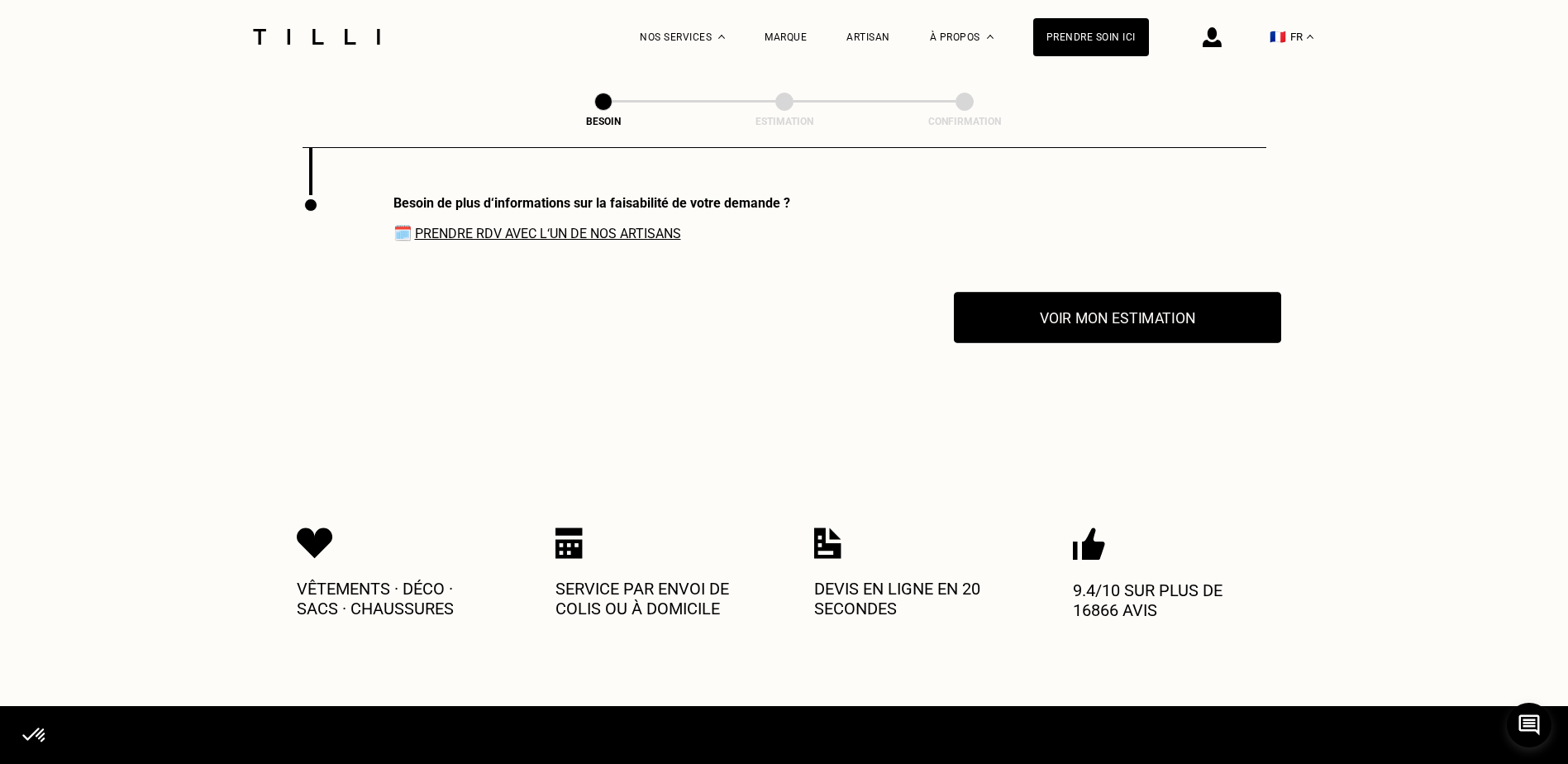
click at [998, 292] on button "Voir mon estimation" at bounding box center [1117, 317] width 327 height 52
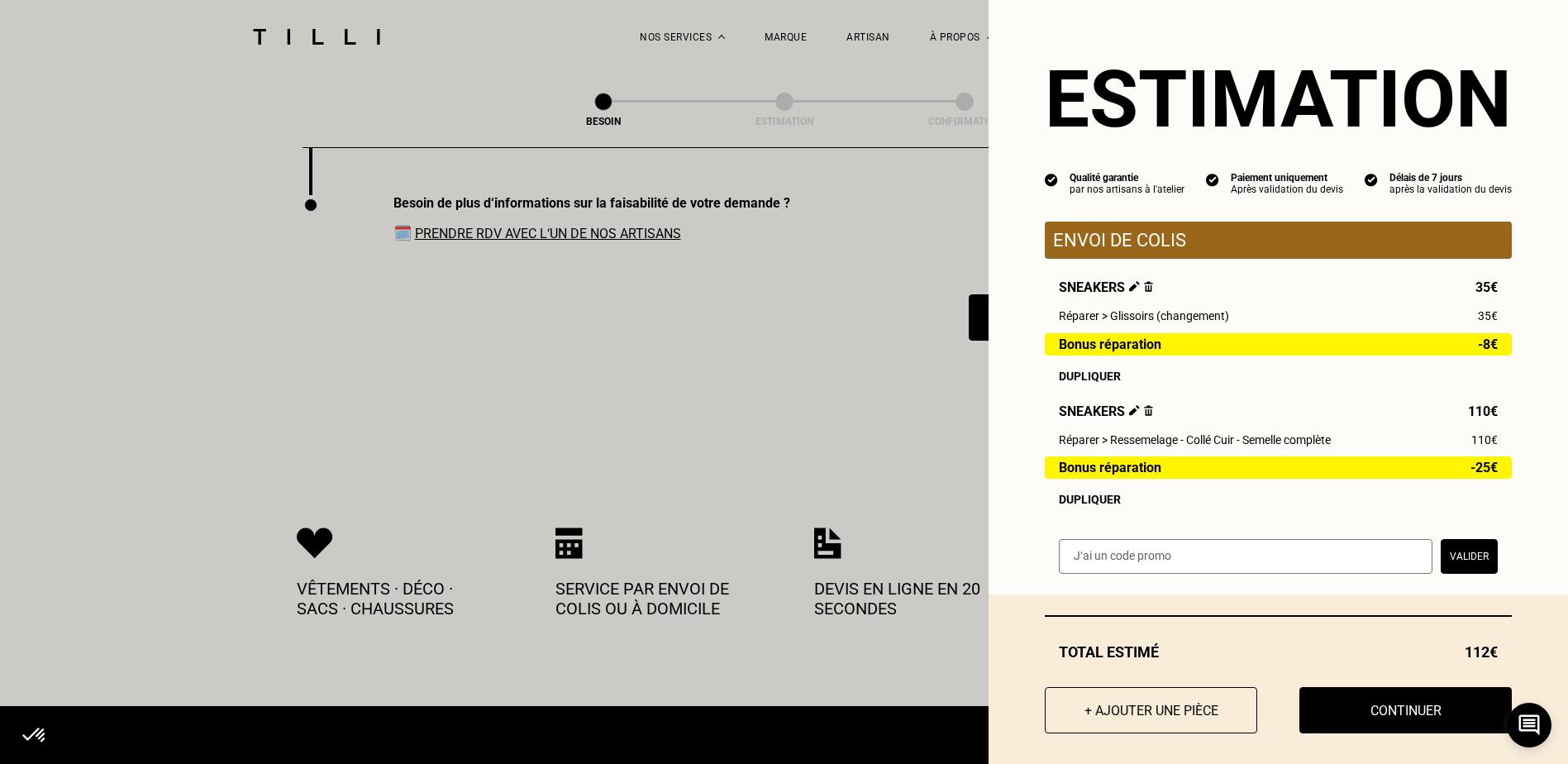
click at [1144, 414] on img at bounding box center [1148, 410] width 9 height 10
click at [1144, 416] on img at bounding box center [1148, 410] width 9 height 10
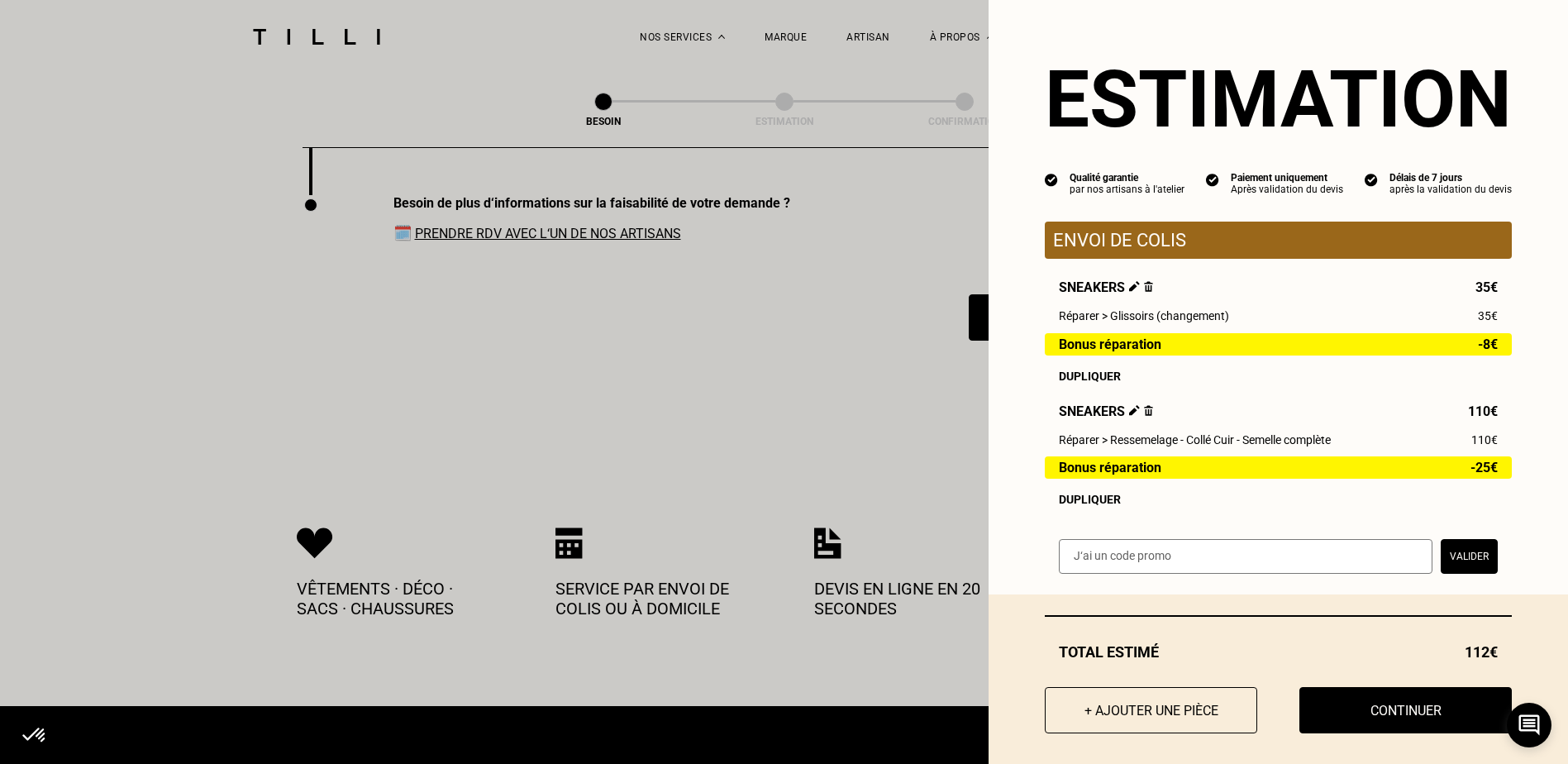
click at [1144, 416] on img at bounding box center [1148, 410] width 9 height 10
click at [1129, 416] on img at bounding box center [1134, 410] width 10 height 10
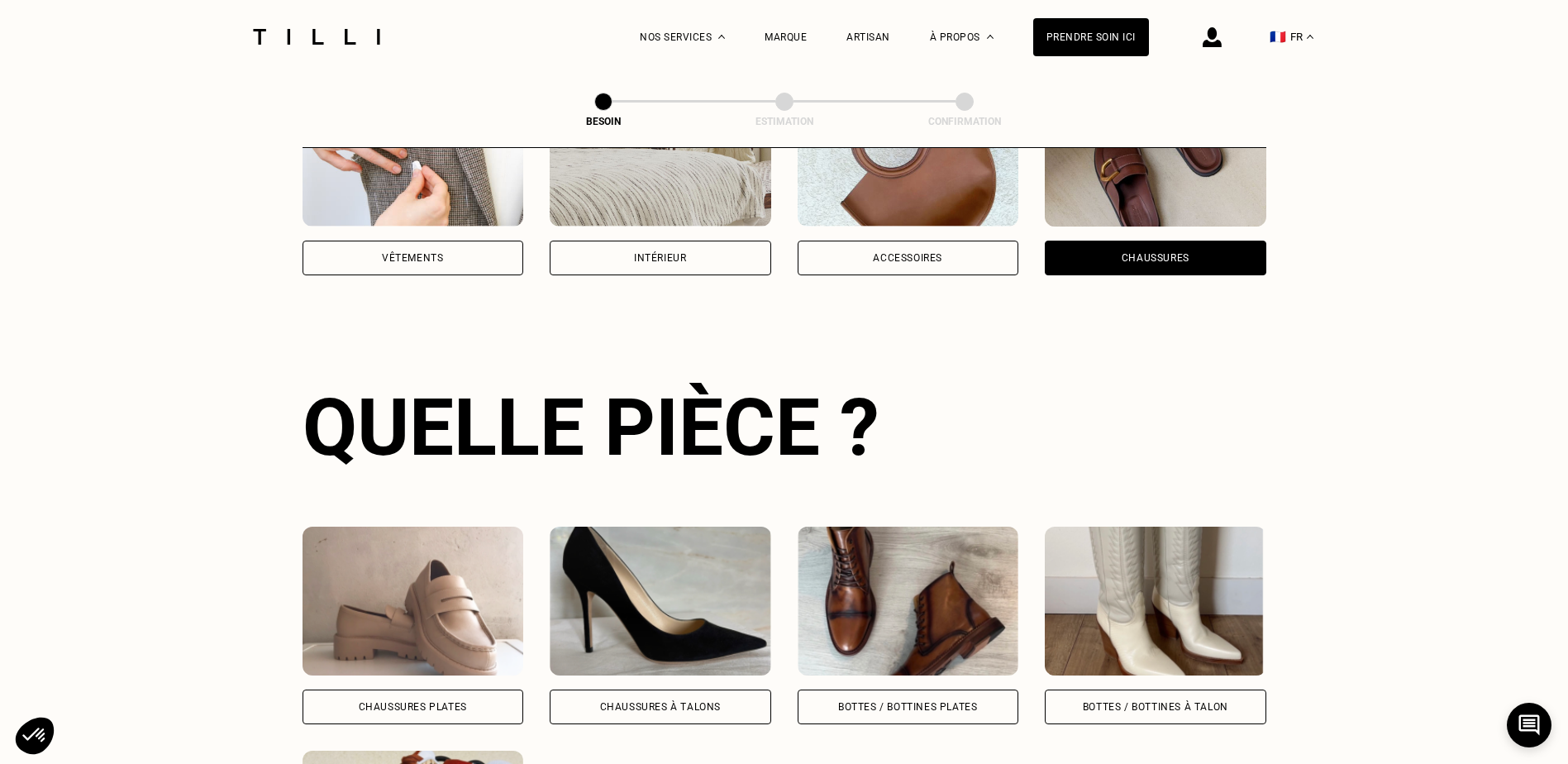
scroll to position [422, 0]
